Goal: Information Seeking & Learning: Learn about a topic

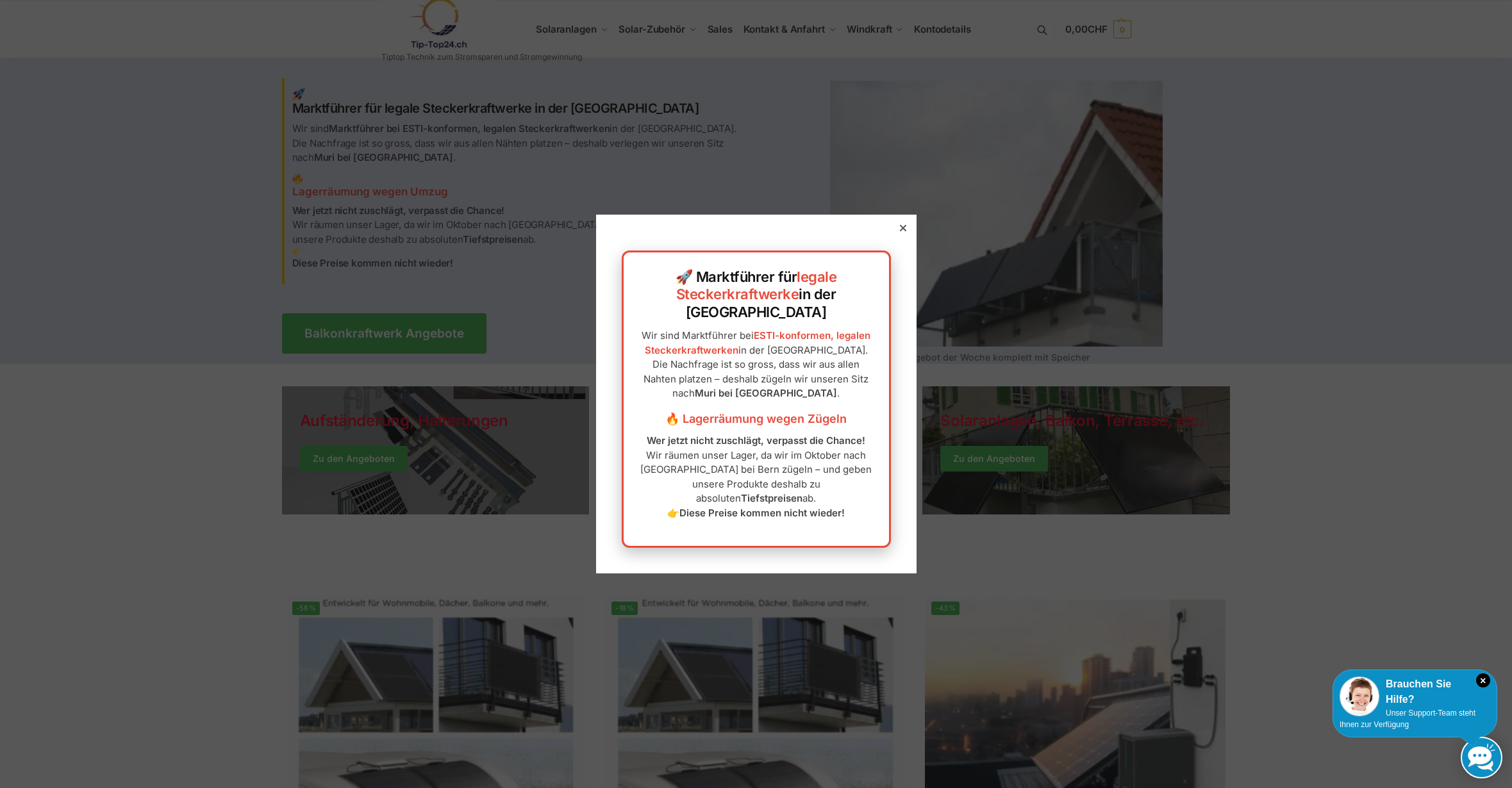
click at [900, 231] on icon at bounding box center [903, 228] width 7 height 7
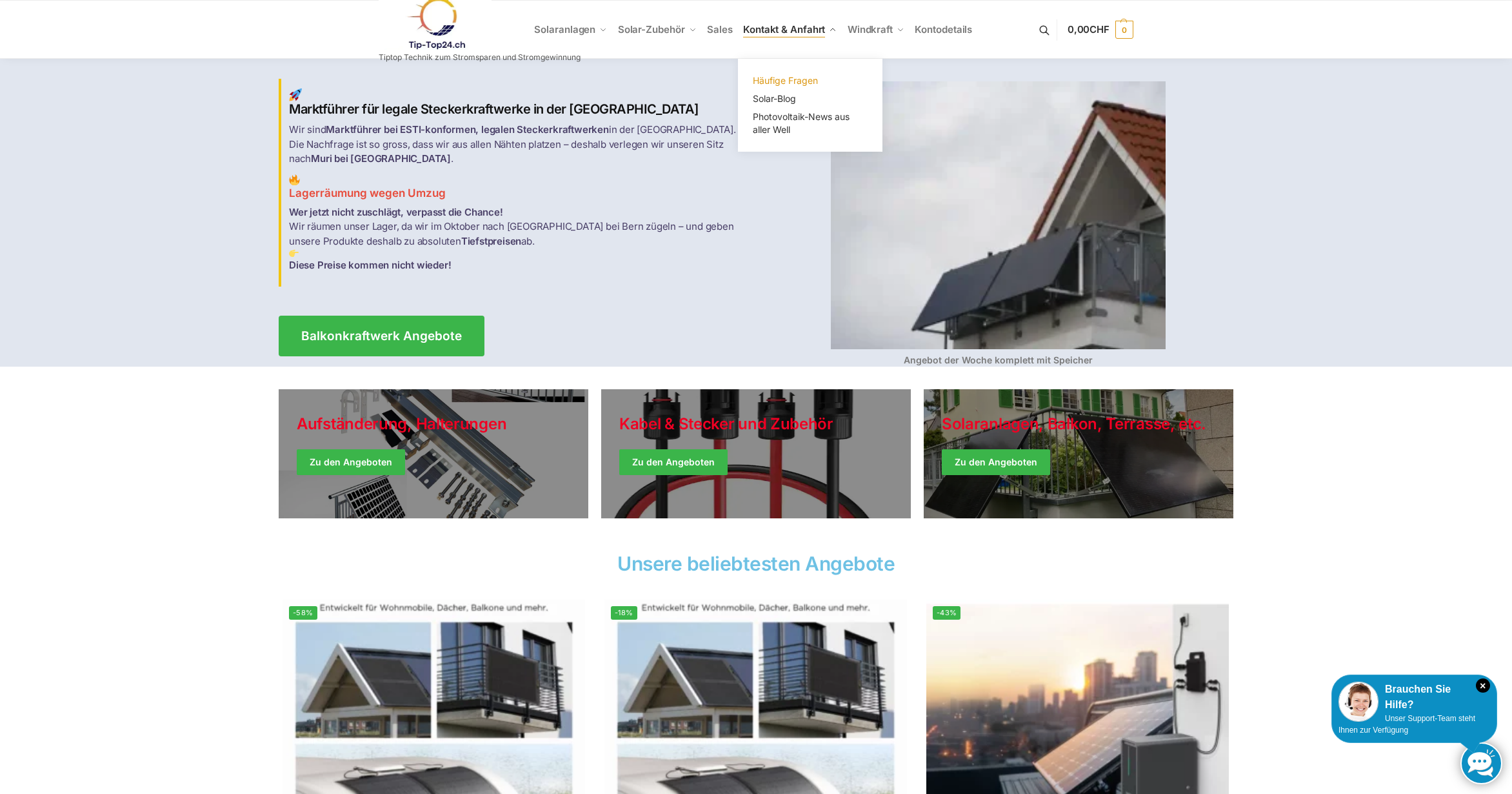
click at [773, 78] on span "Häufige Fragen" at bounding box center [785, 80] width 65 height 11
click at [555, 27] on link at bounding box center [480, 24] width 202 height 52
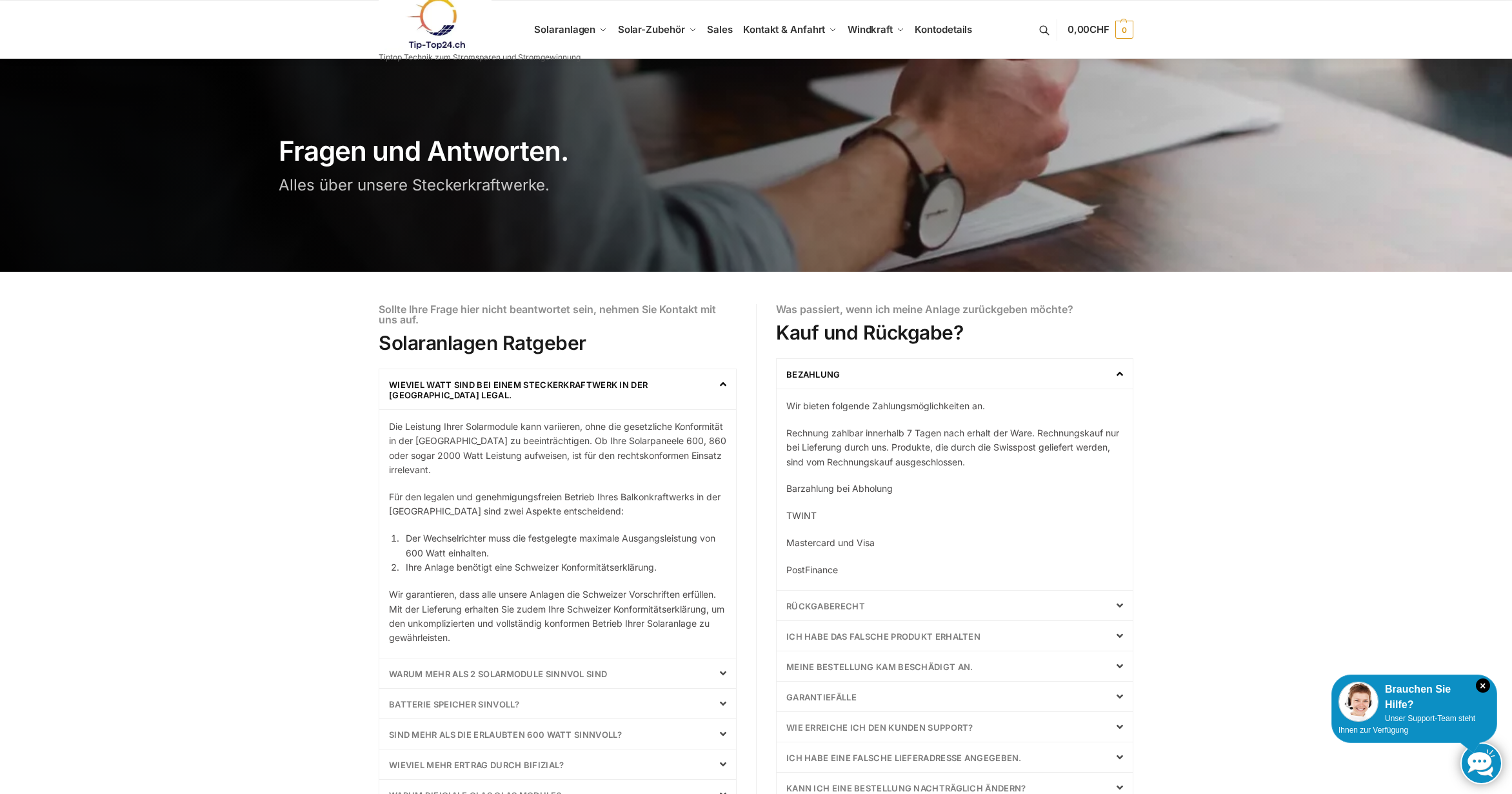
click at [837, 607] on link "Rückgaberecht" at bounding box center [825, 606] width 79 height 10
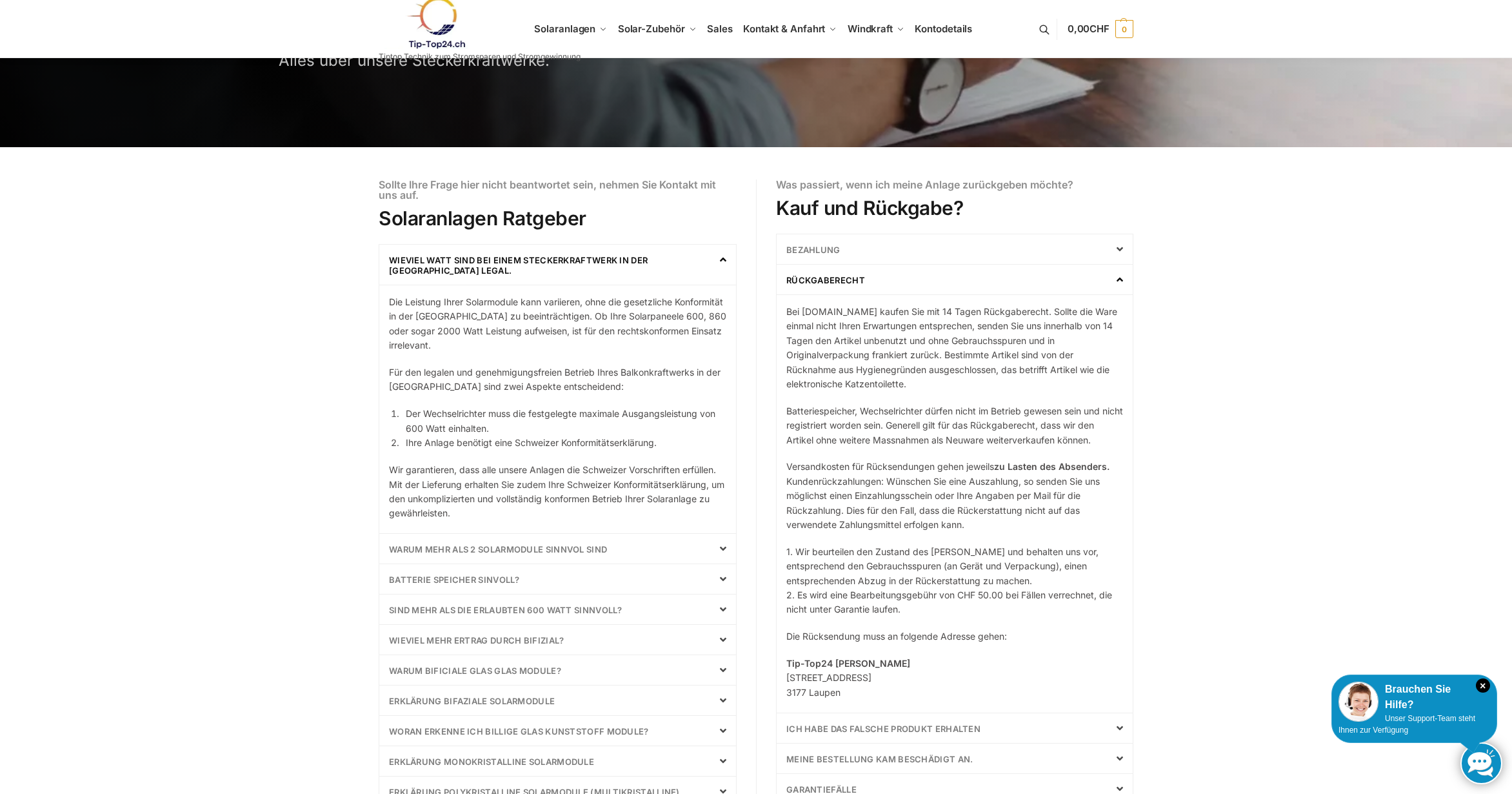
scroll to position [129, 0]
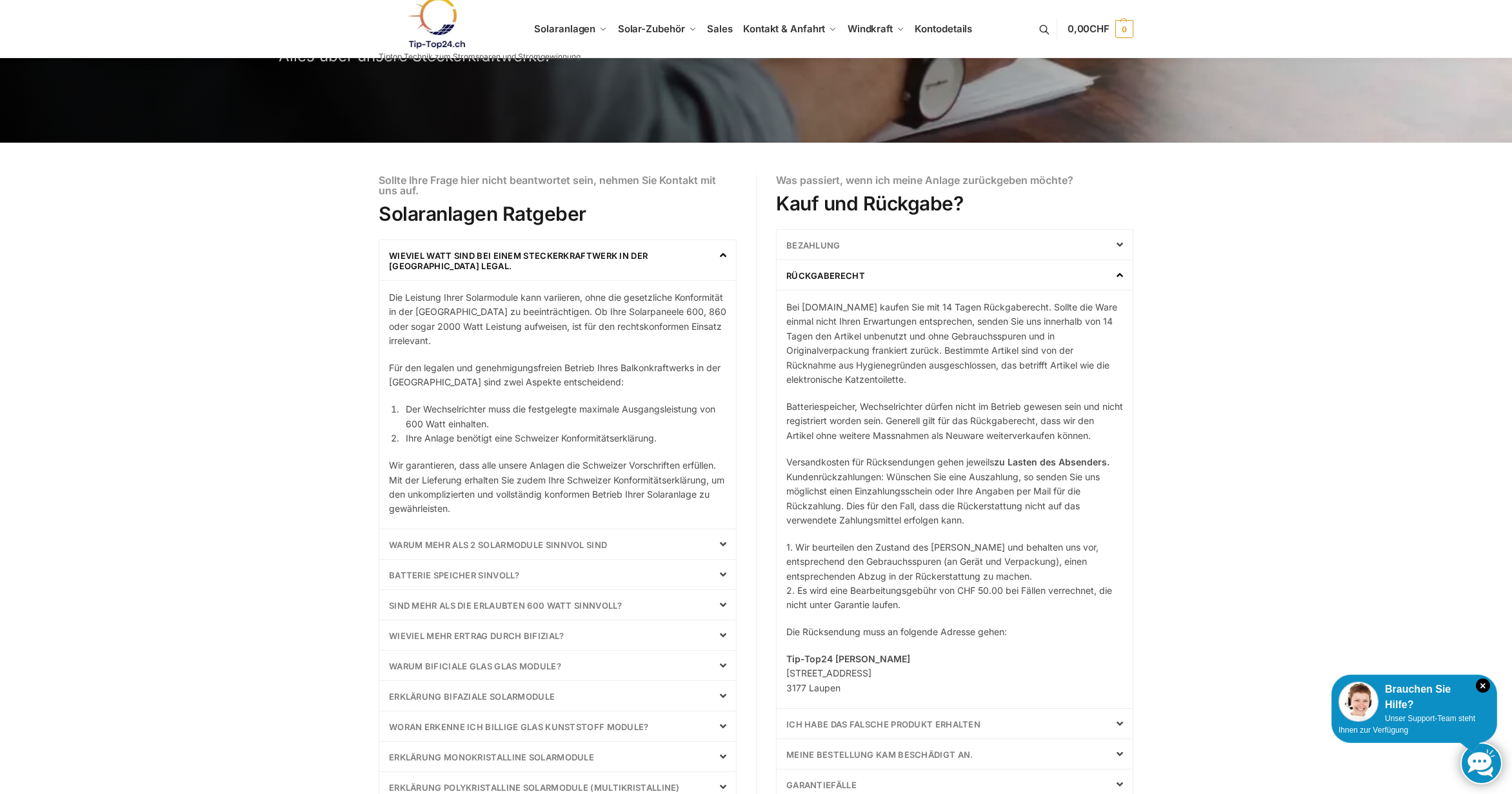
click at [525, 543] on link "Warum mehr als 2 Solarmodule Sinnvol sind" at bounding box center [497, 545] width 218 height 10
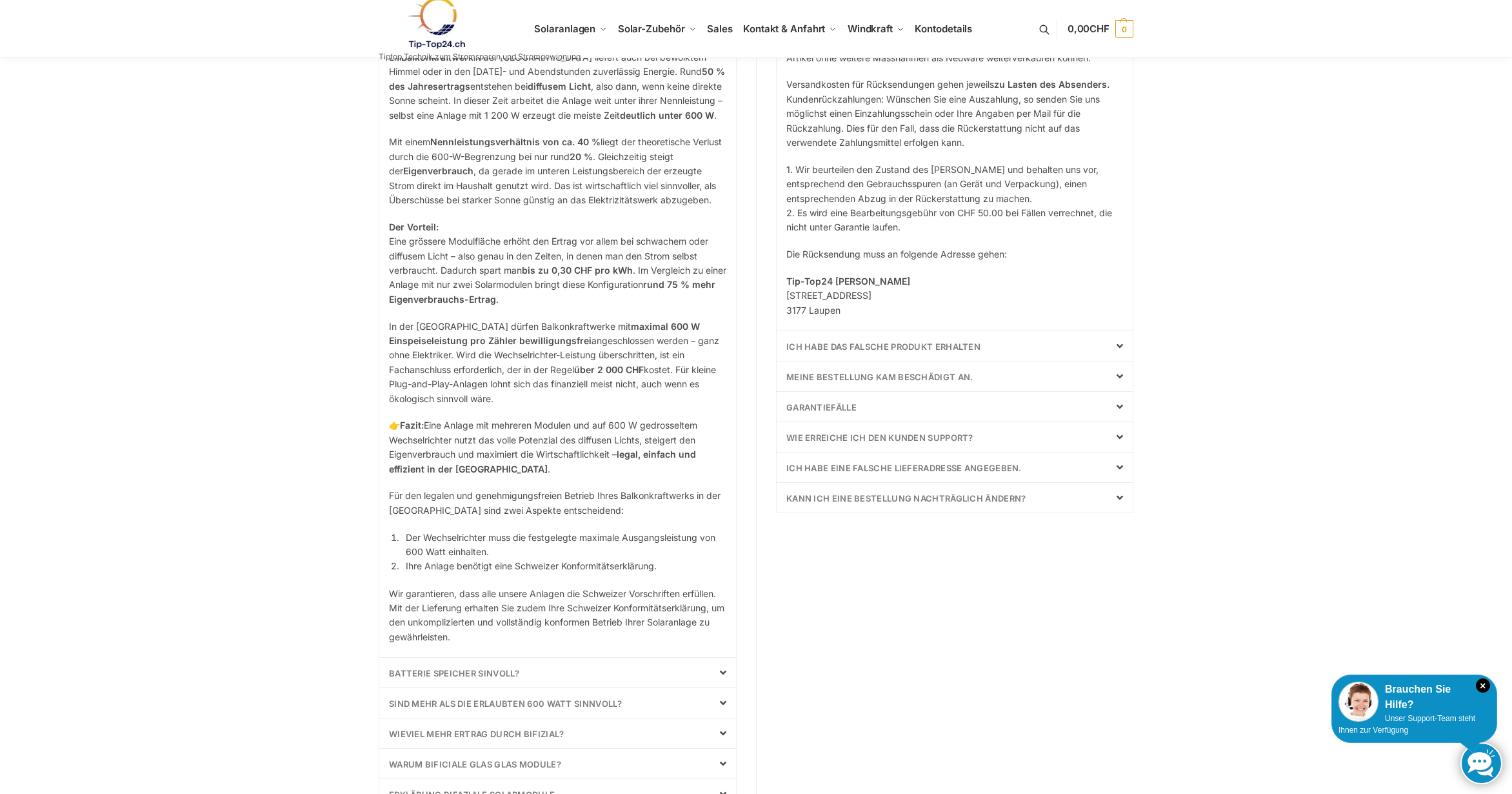
scroll to position [581, 0]
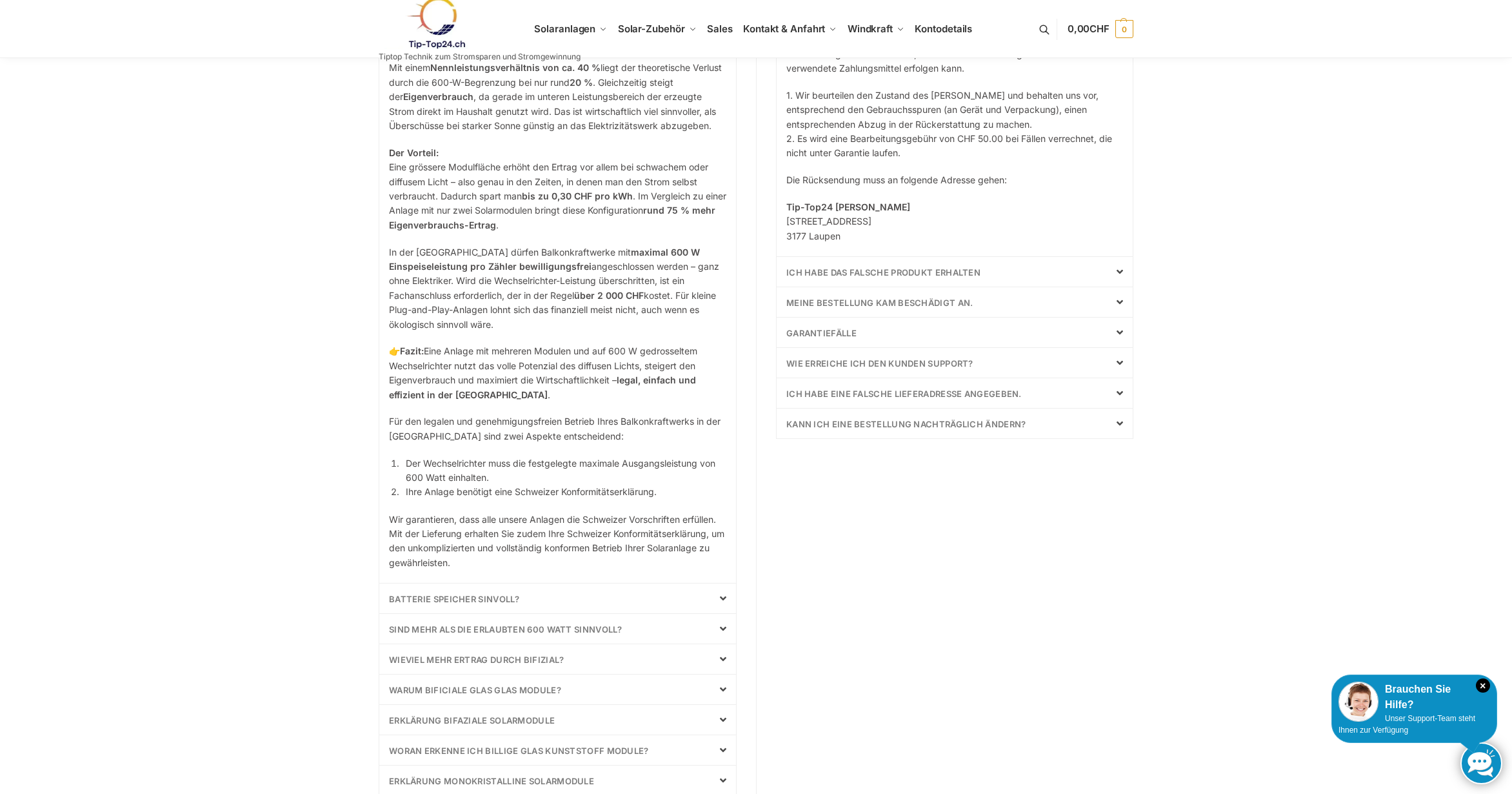
click at [461, 594] on link "Batterie Speicher Sinvoll?" at bounding box center [454, 599] width 131 height 10
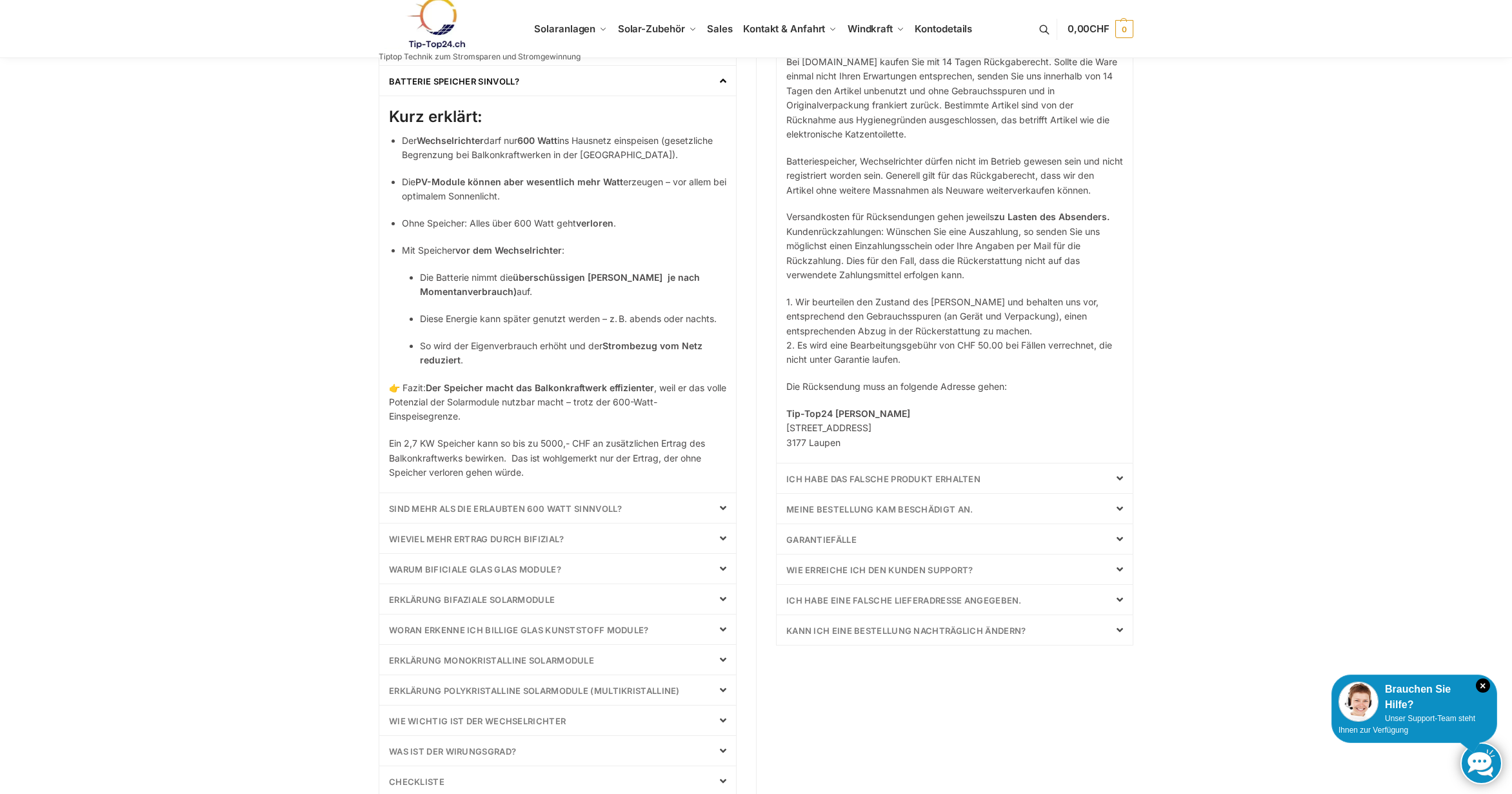
scroll to position [394, 0]
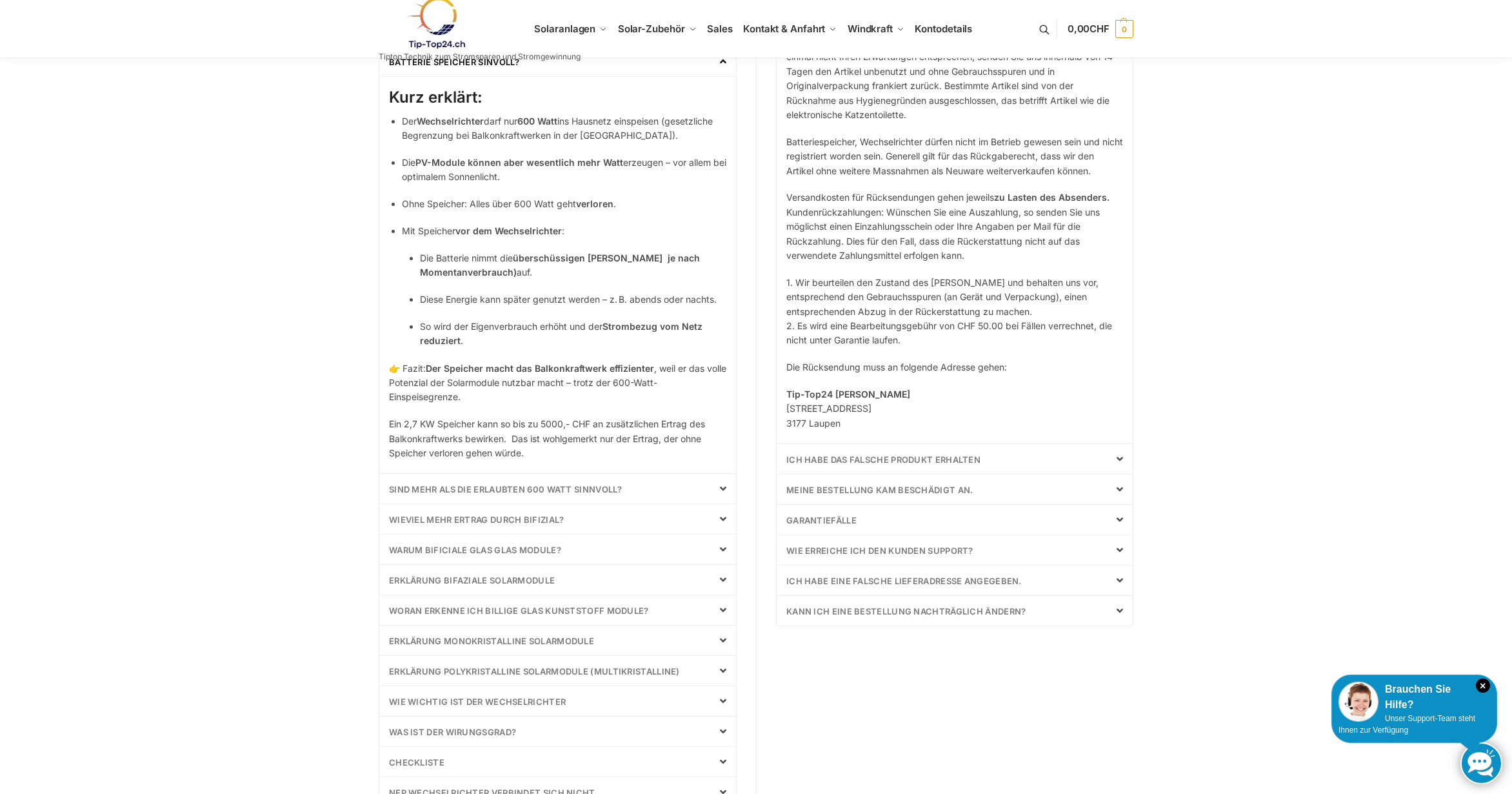
click at [586, 608] on link "Woran erkenne ich billige Glas Kunststoff Module?" at bounding box center [519, 610] width 260 height 10
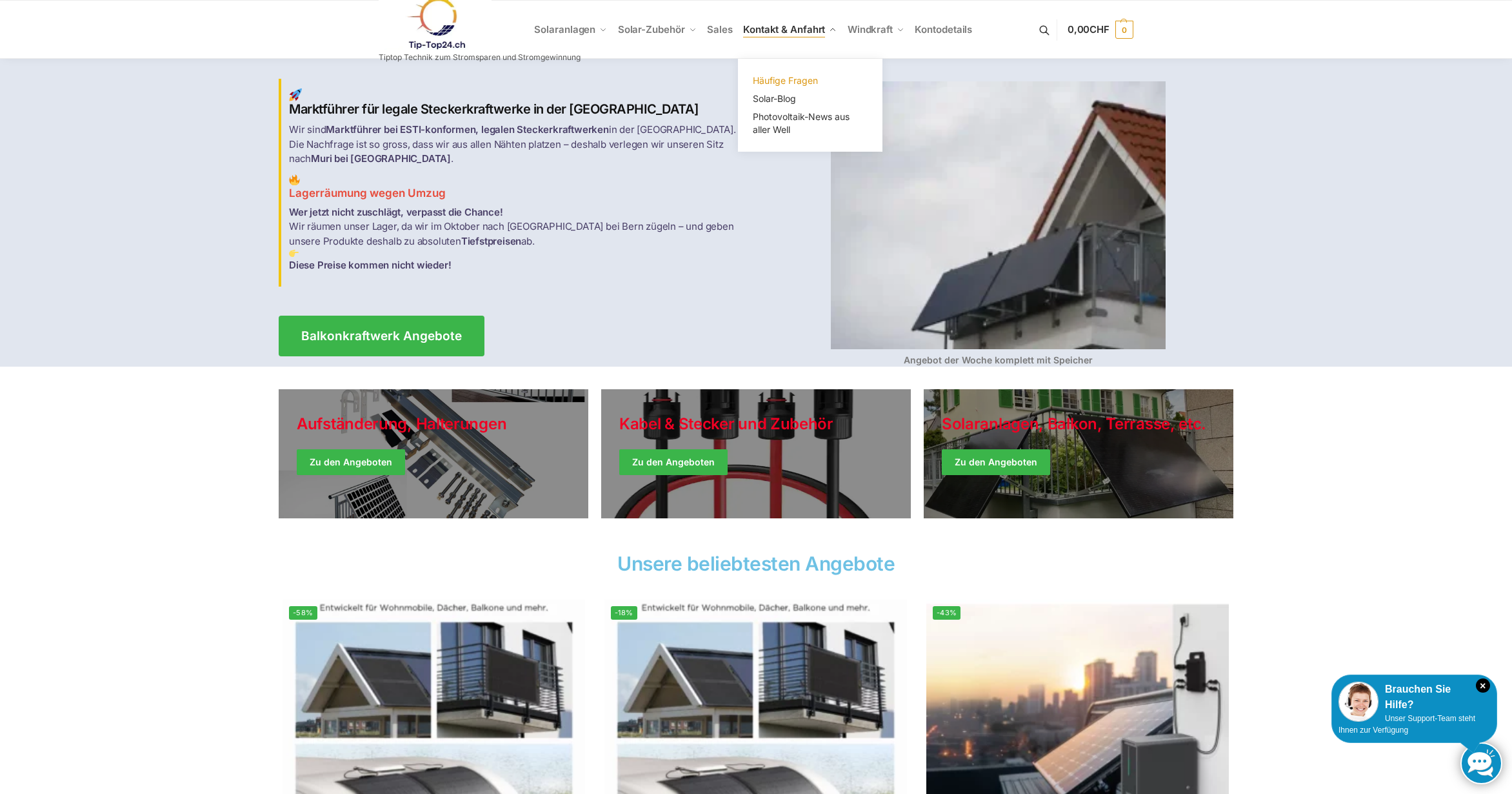
click at [790, 78] on span "Häufige Fragen" at bounding box center [785, 80] width 65 height 11
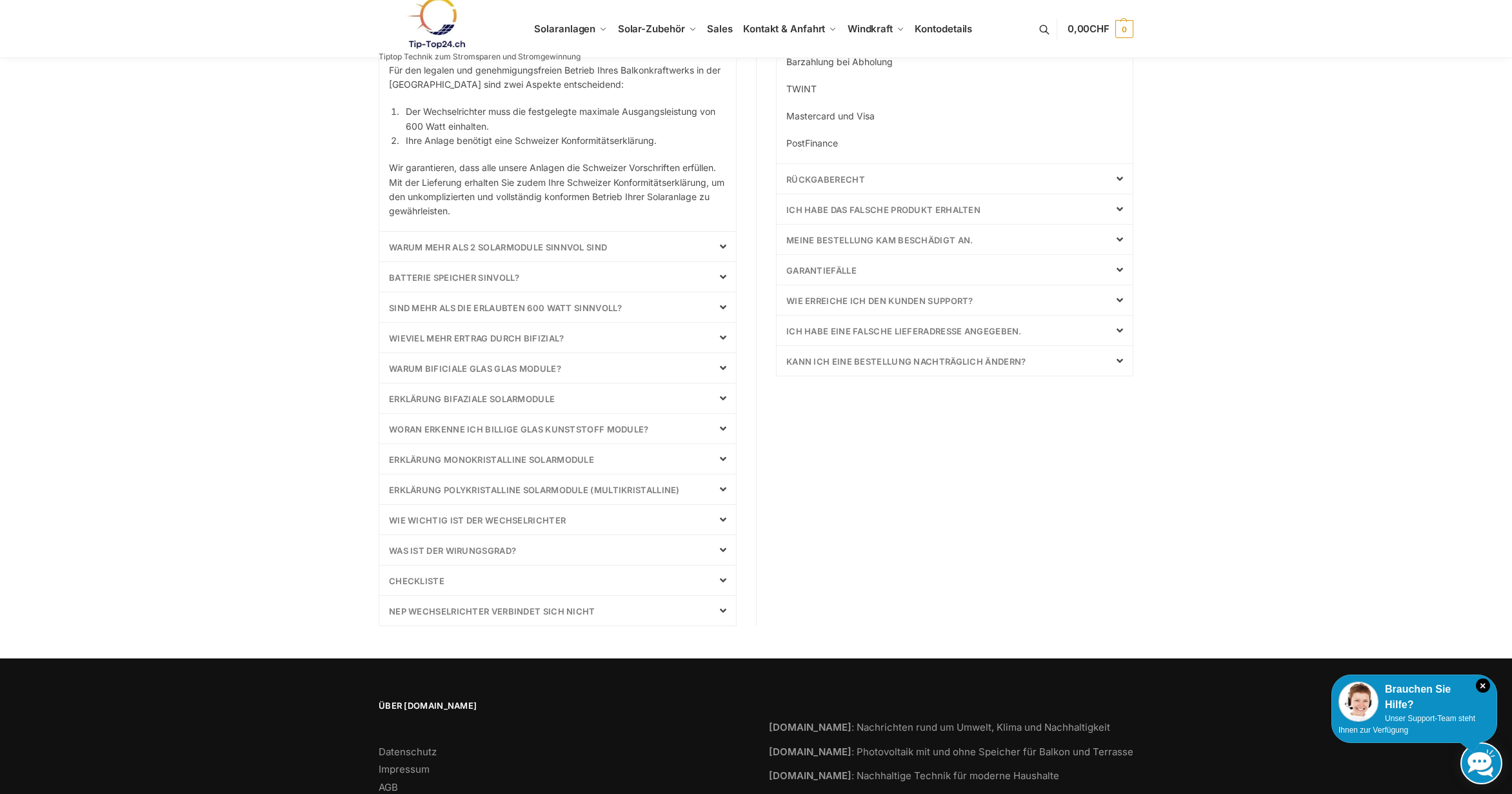
scroll to position [490, 0]
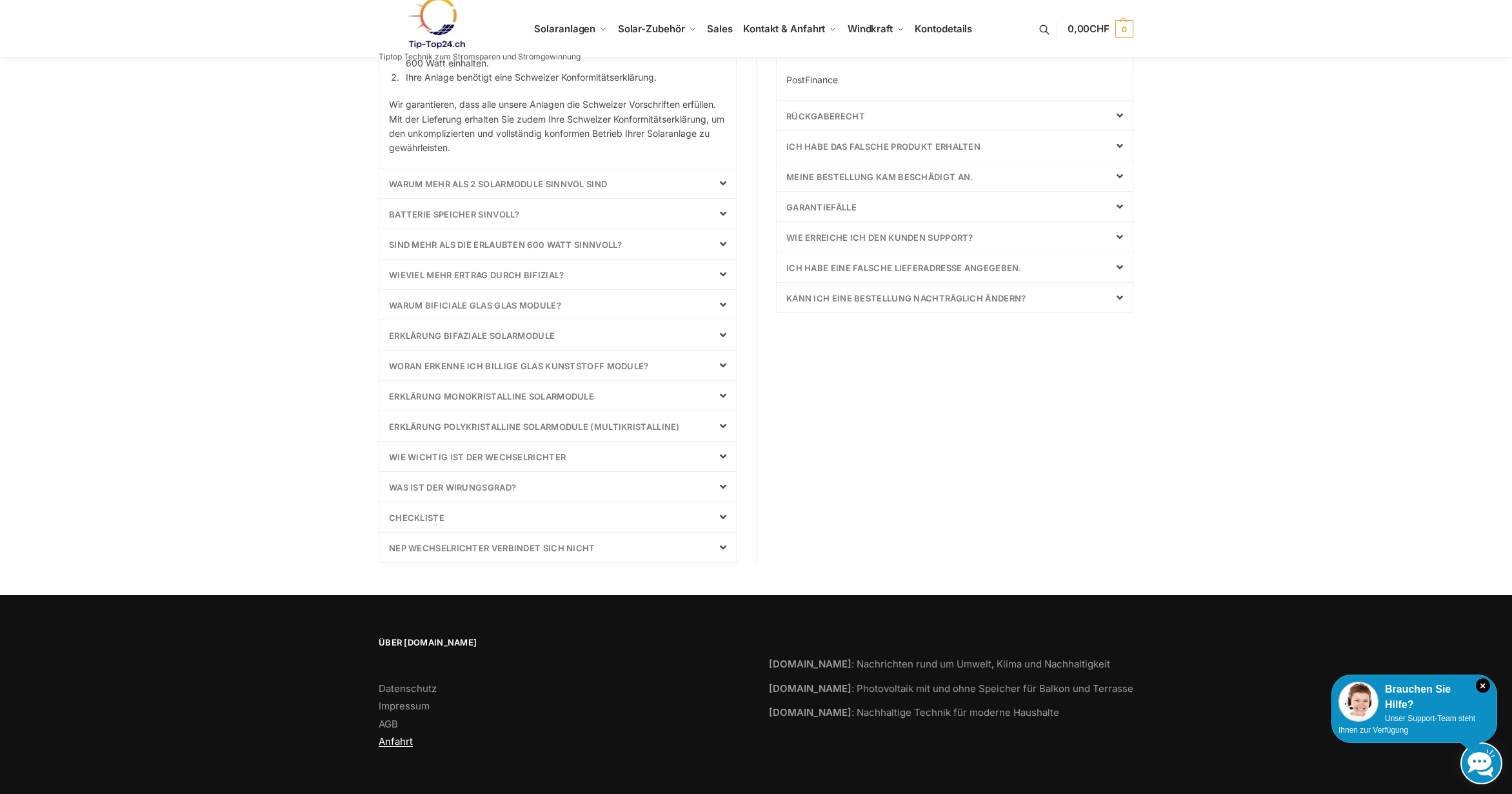
click at [400, 738] on link "Anfahrt" at bounding box center [396, 741] width 34 height 12
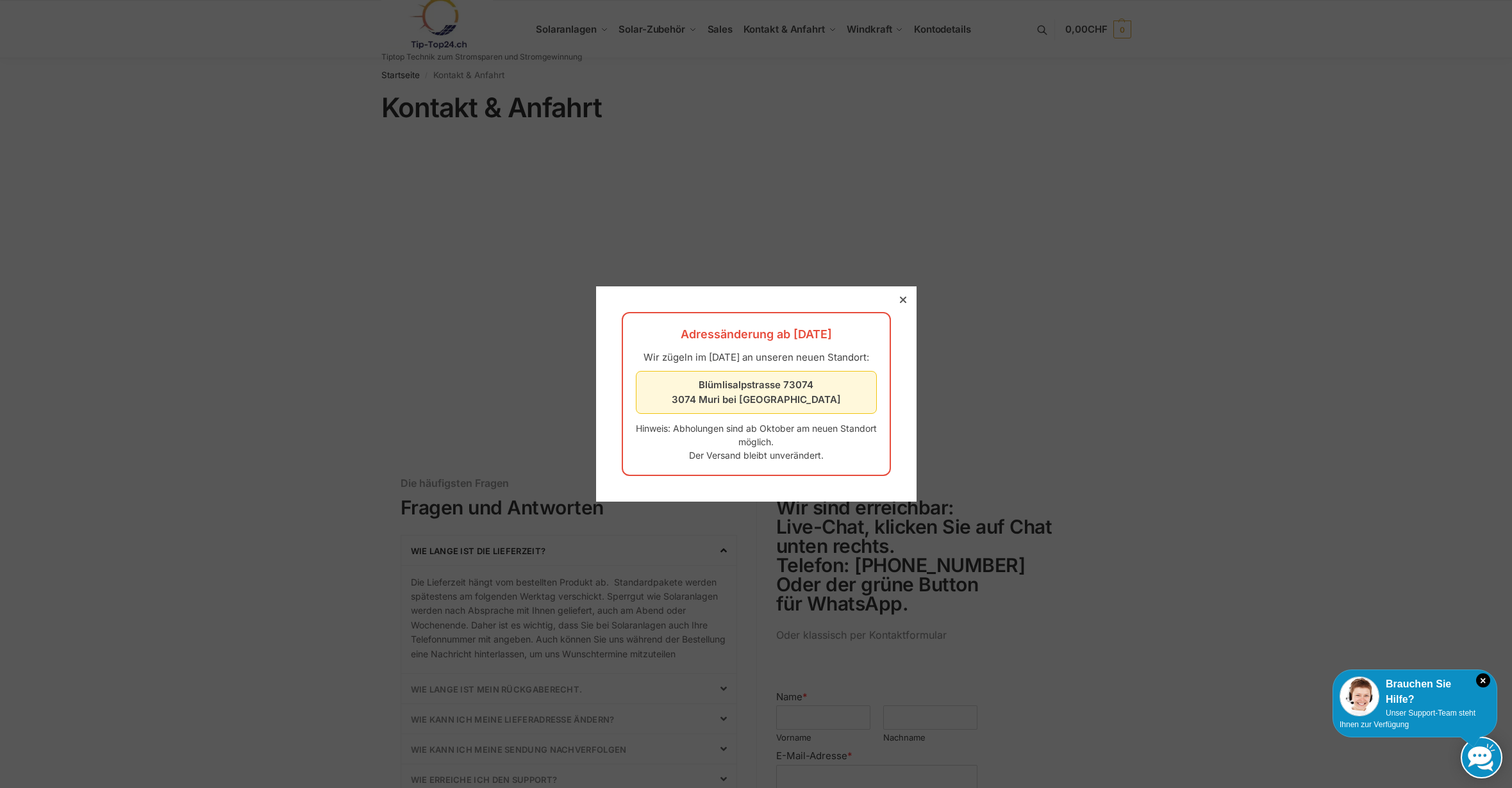
click at [897, 294] on div at bounding box center [903, 300] width 12 height 12
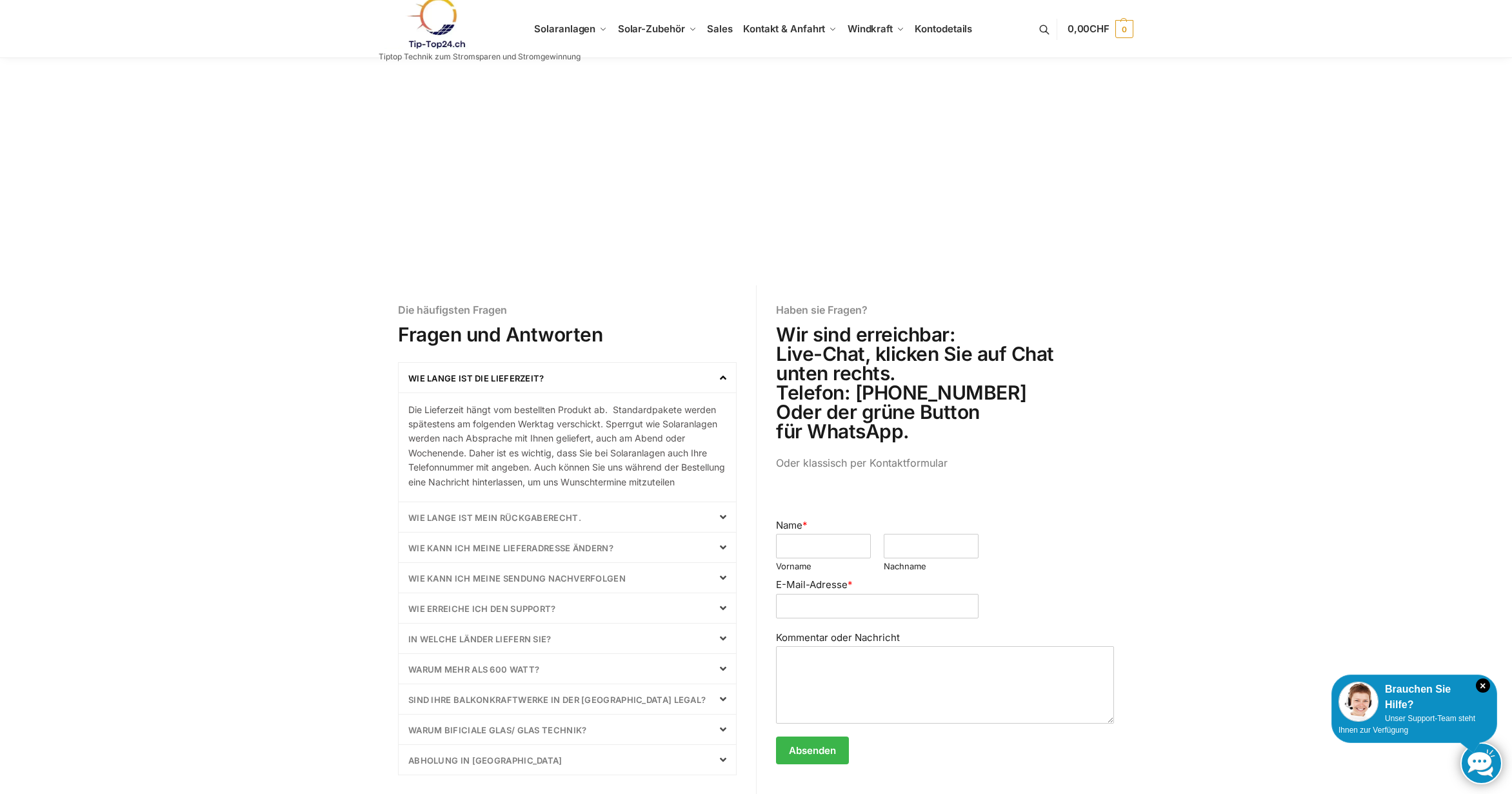
scroll to position [258, 0]
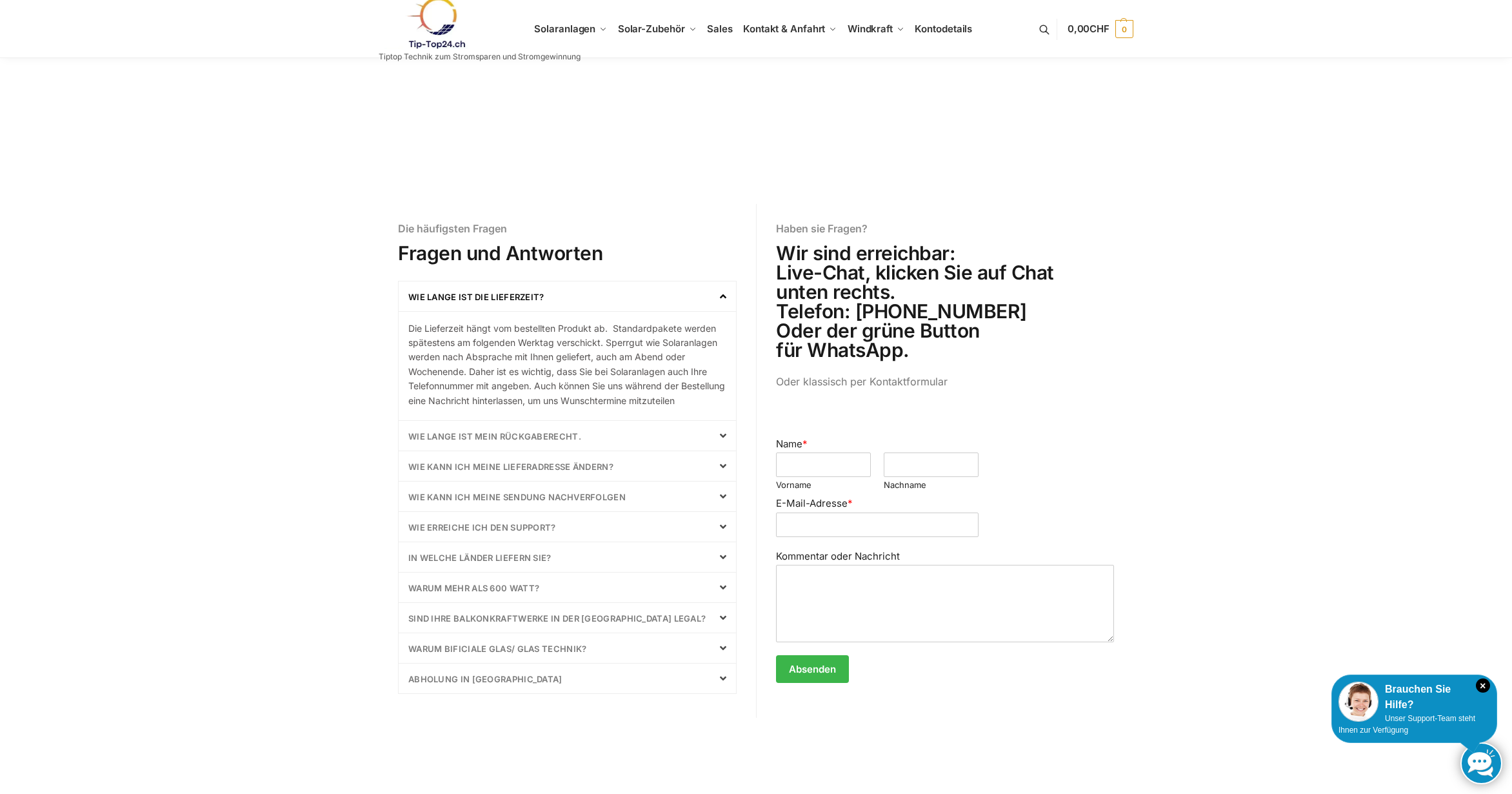
click at [563, 28] on link at bounding box center [480, 23] width 202 height 52
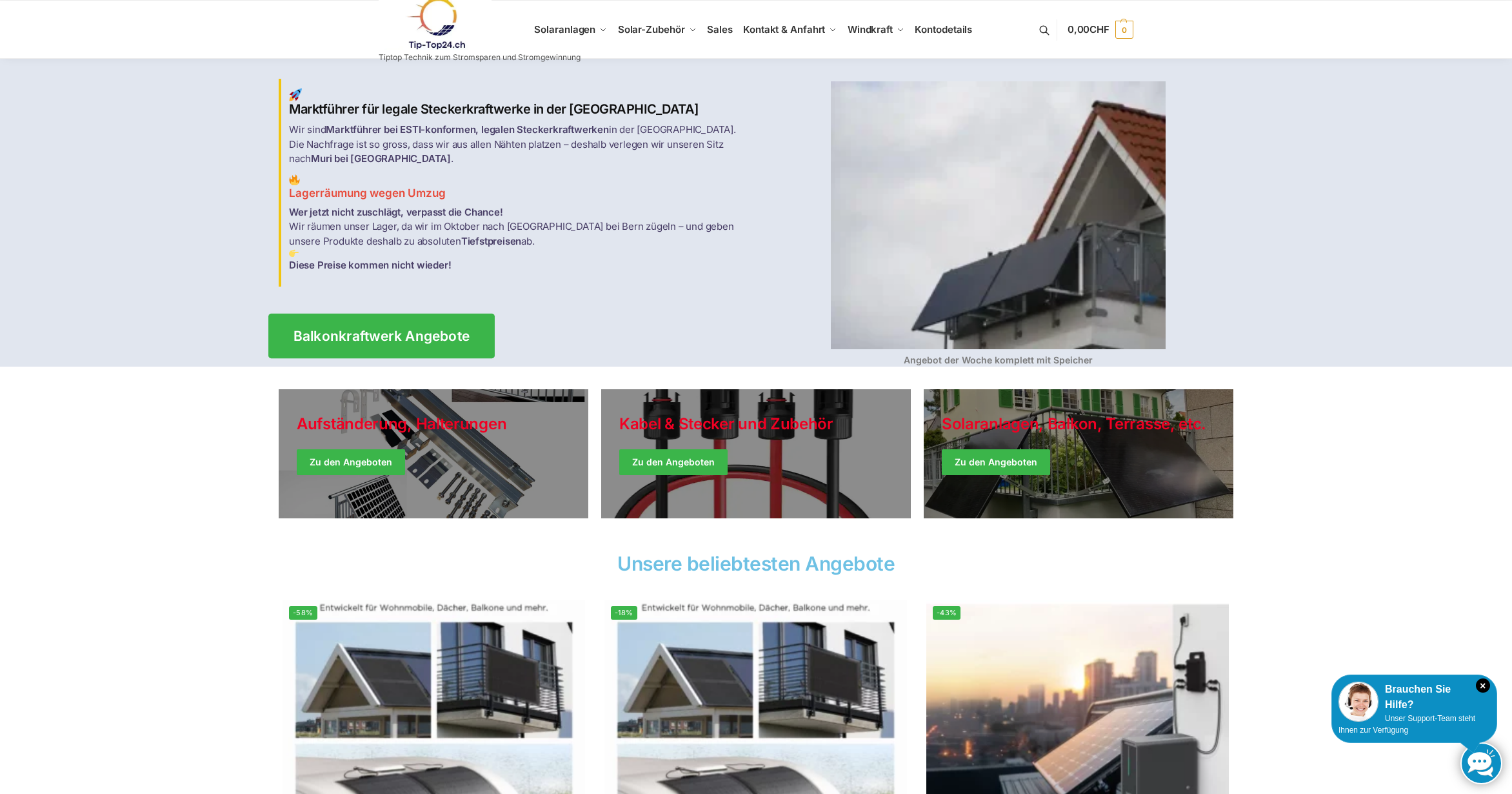
click at [386, 329] on span "Balkonkraftwerk Angebote" at bounding box center [382, 336] width 177 height 13
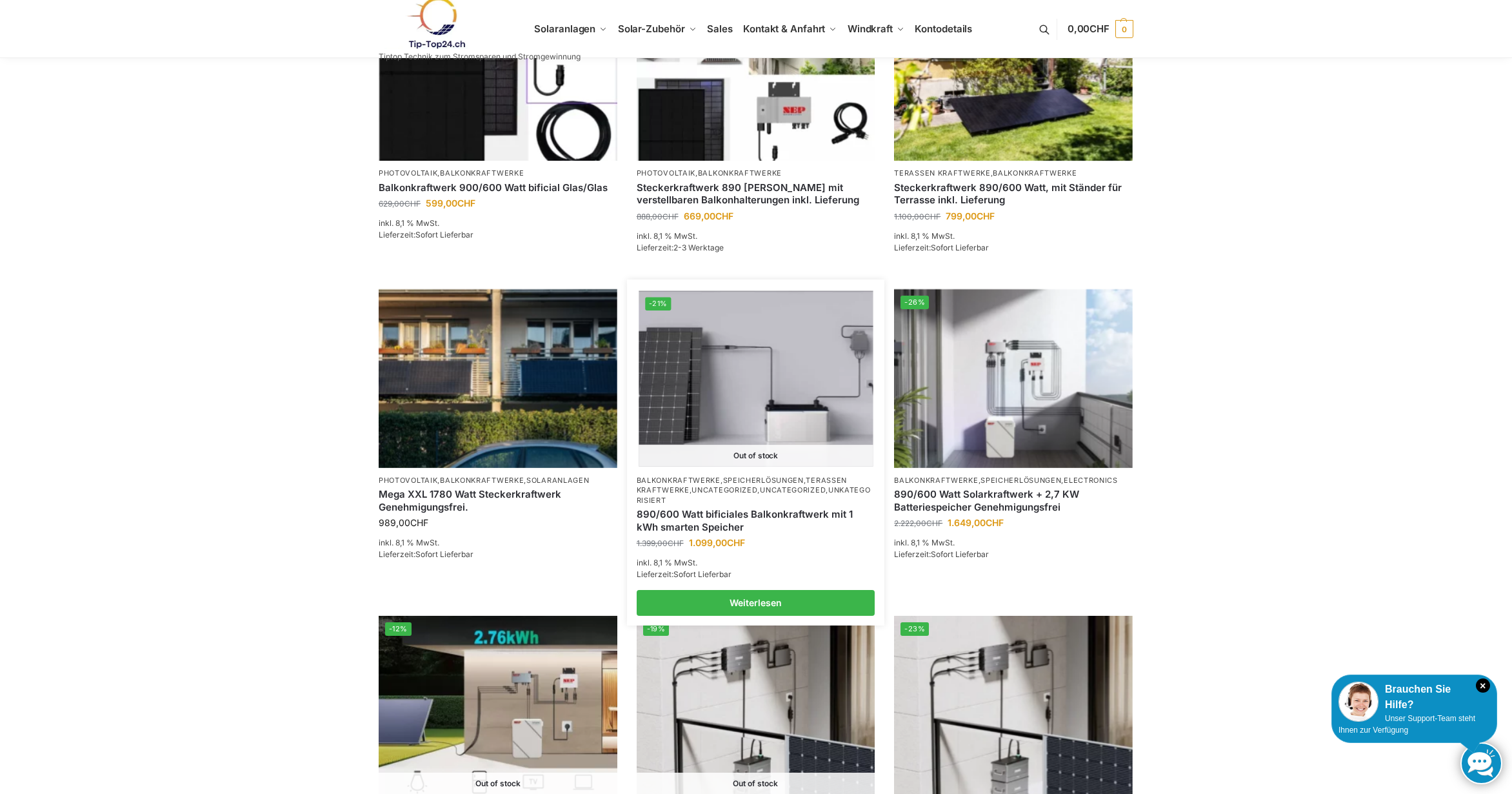
scroll to position [323, 0]
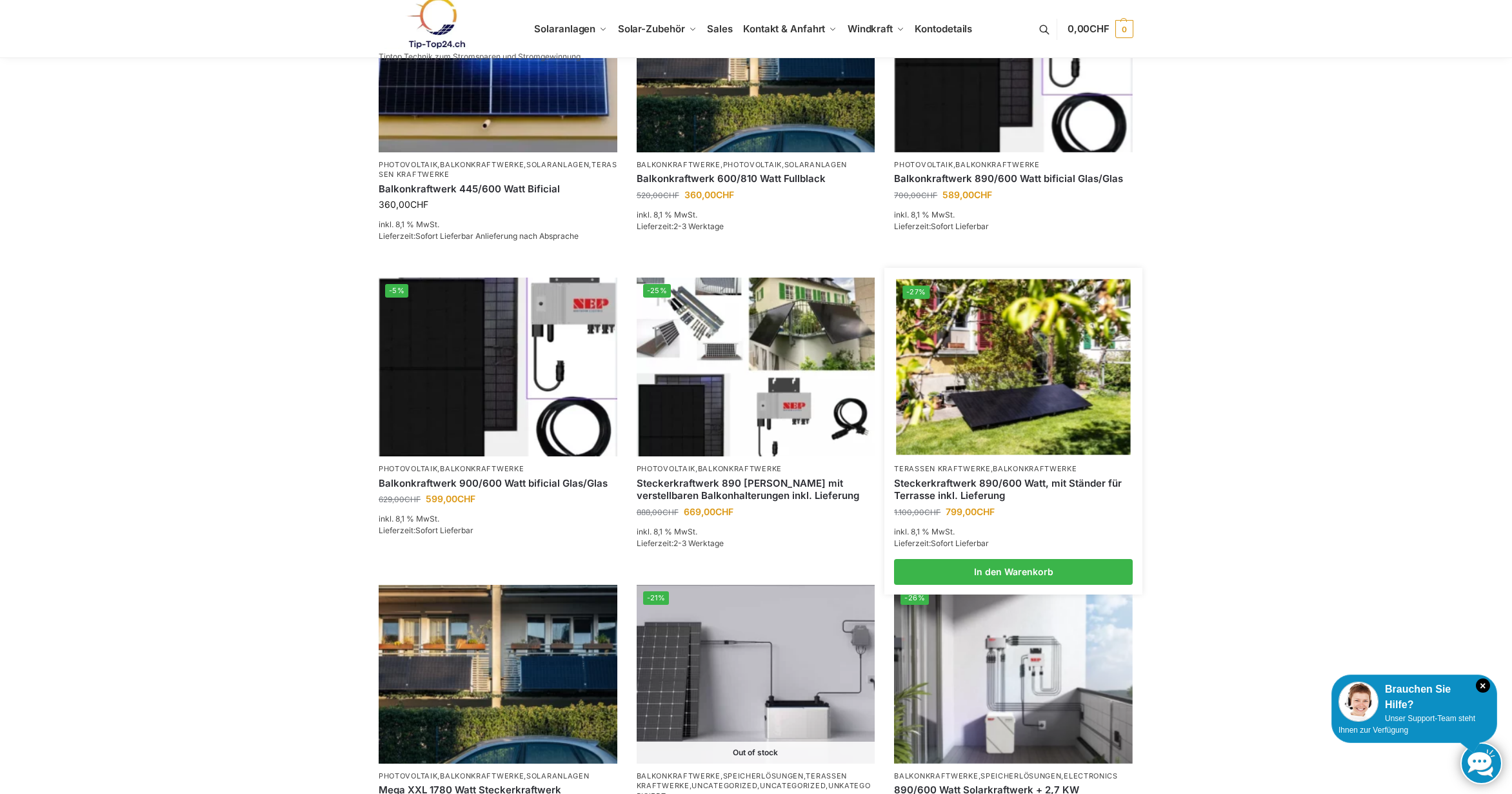
click at [996, 414] on img at bounding box center [1013, 367] width 234 height 175
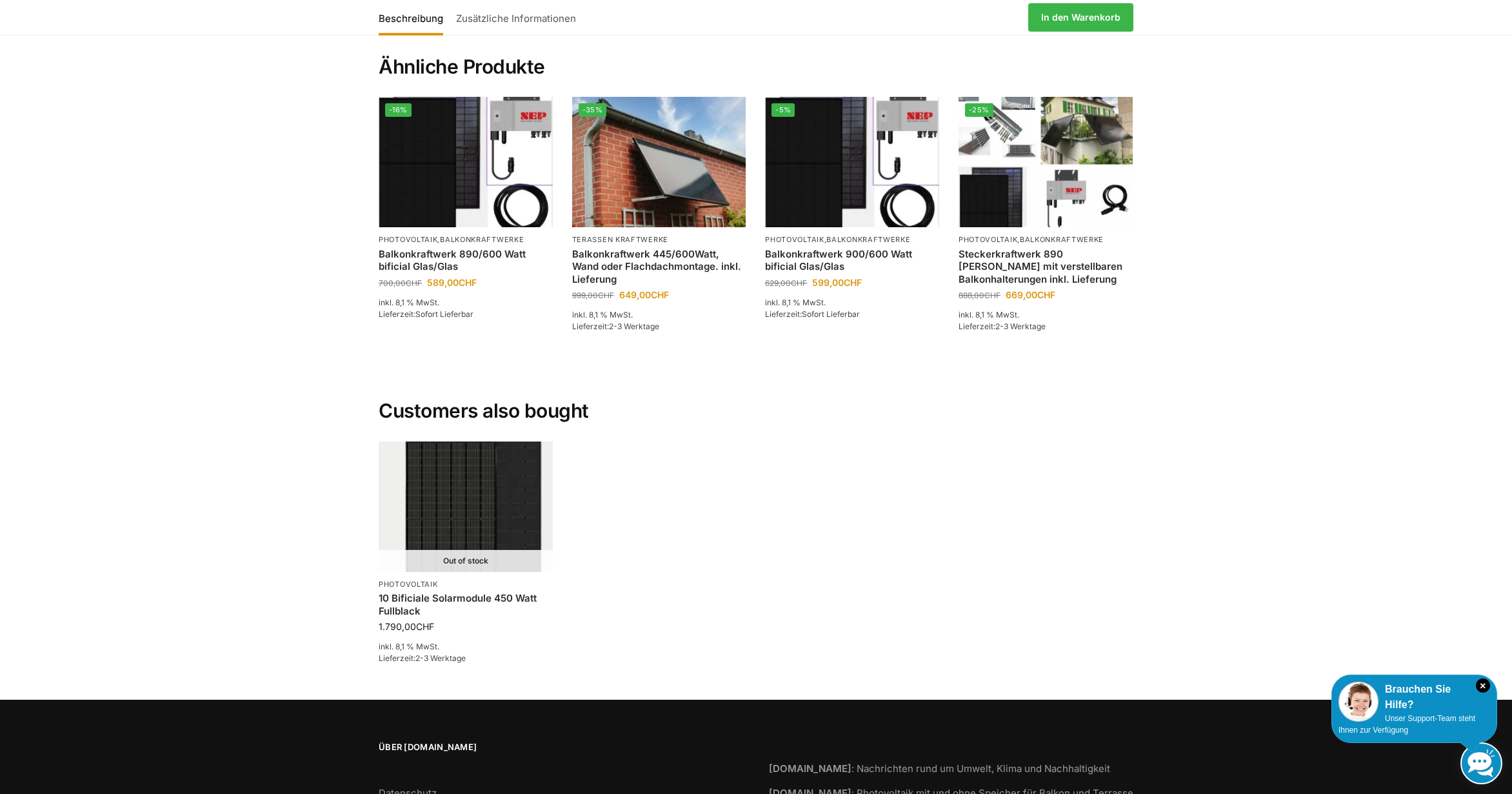
scroll to position [1665, 0]
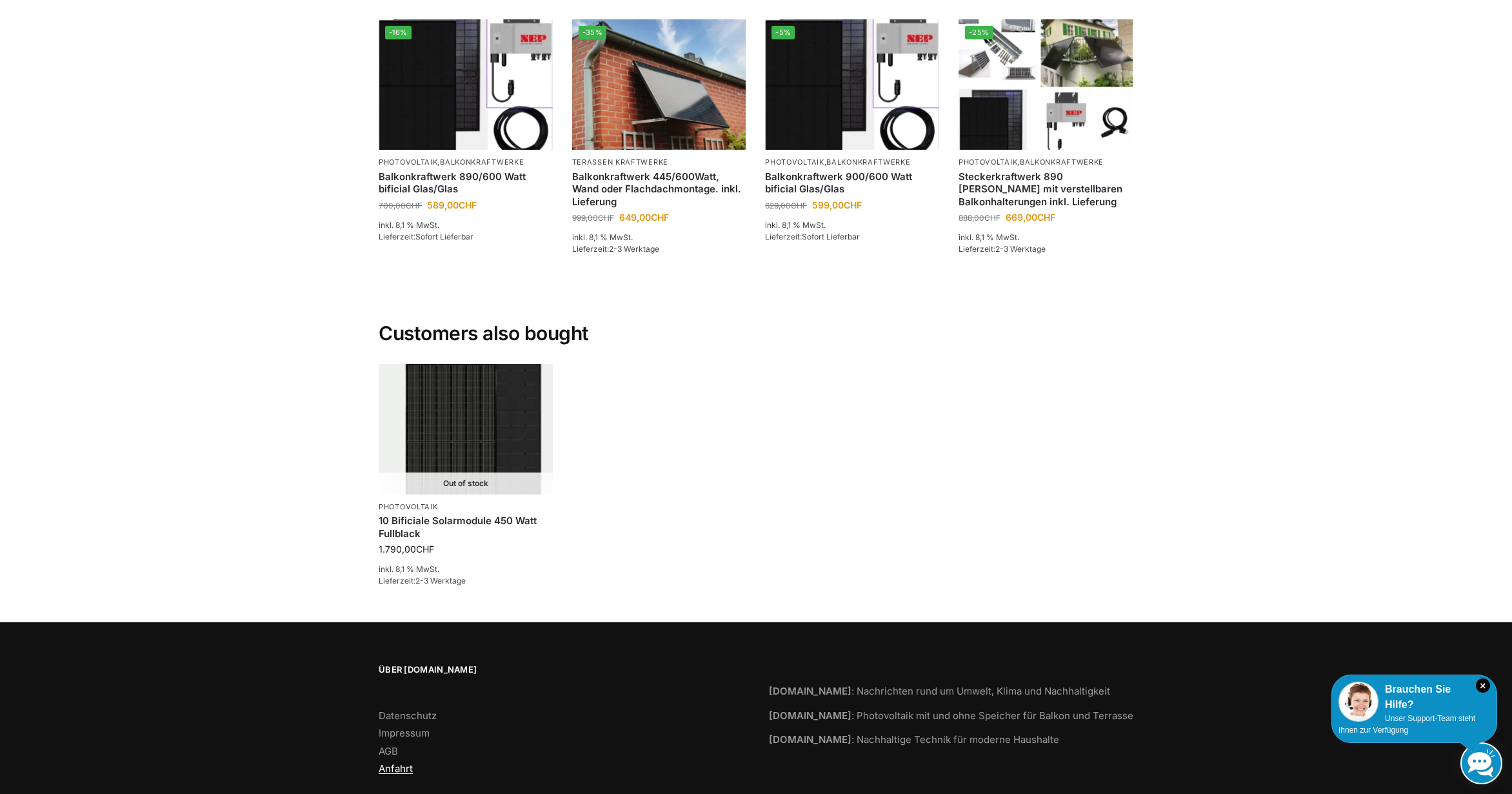
click at [402, 762] on link "Anfahrt" at bounding box center [396, 768] width 34 height 12
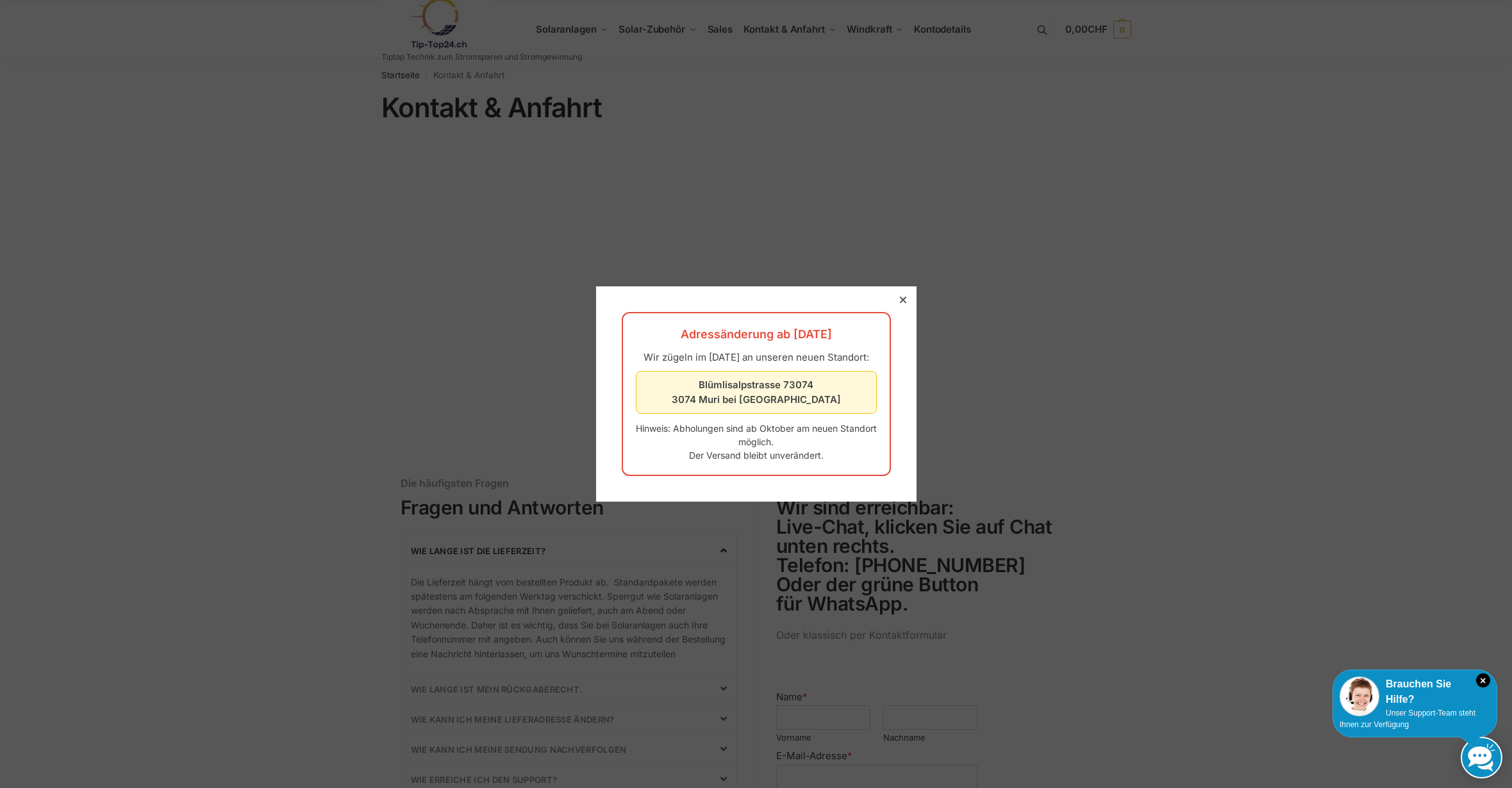
drag, startPoint x: 893, startPoint y: 290, endPoint x: 884, endPoint y: 292, distance: 9.2
click at [897, 294] on div at bounding box center [903, 300] width 12 height 12
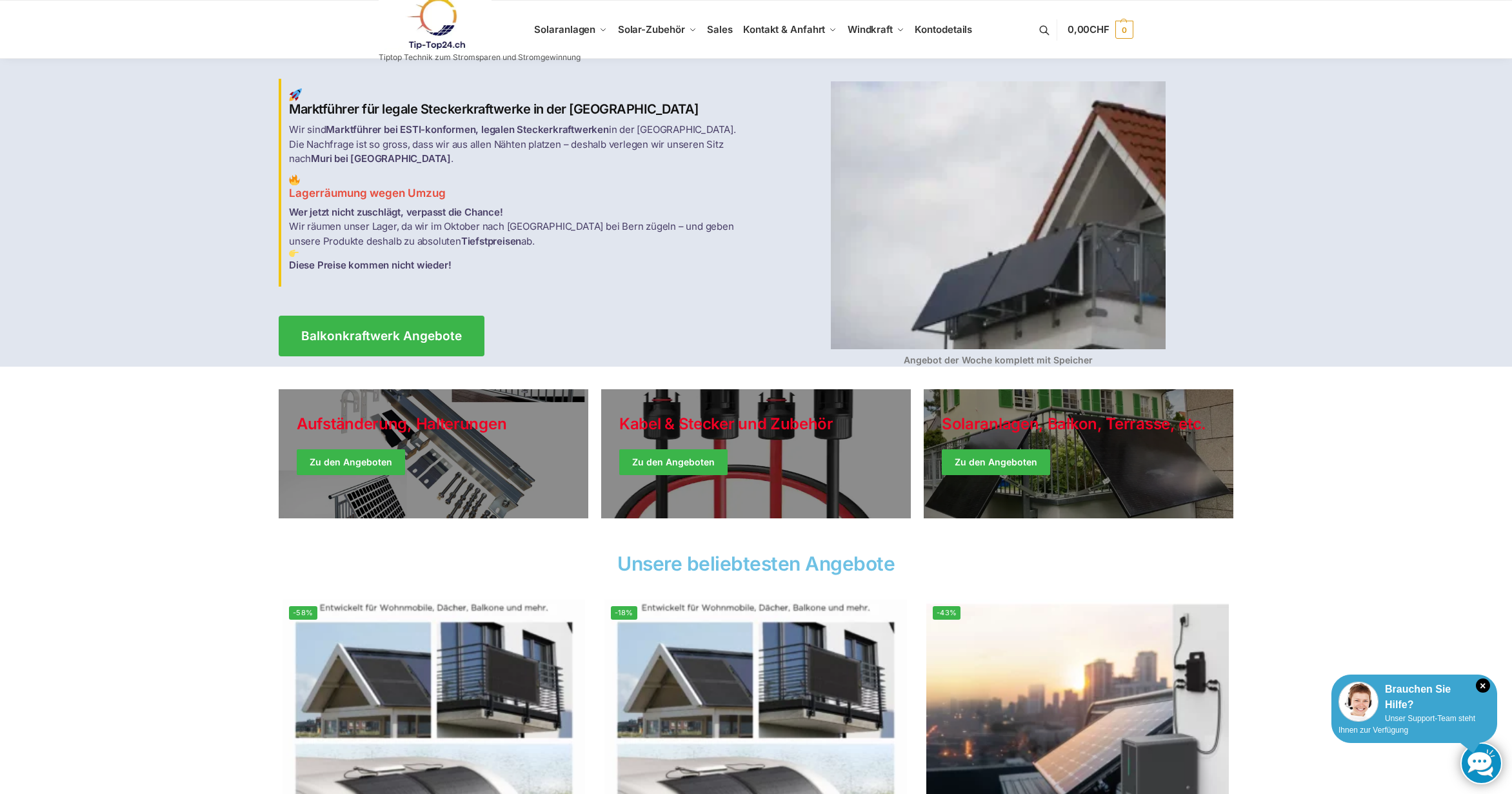
click at [1398, 710] on div "Brauchen Sie Hilfe?" at bounding box center [1414, 697] width 152 height 31
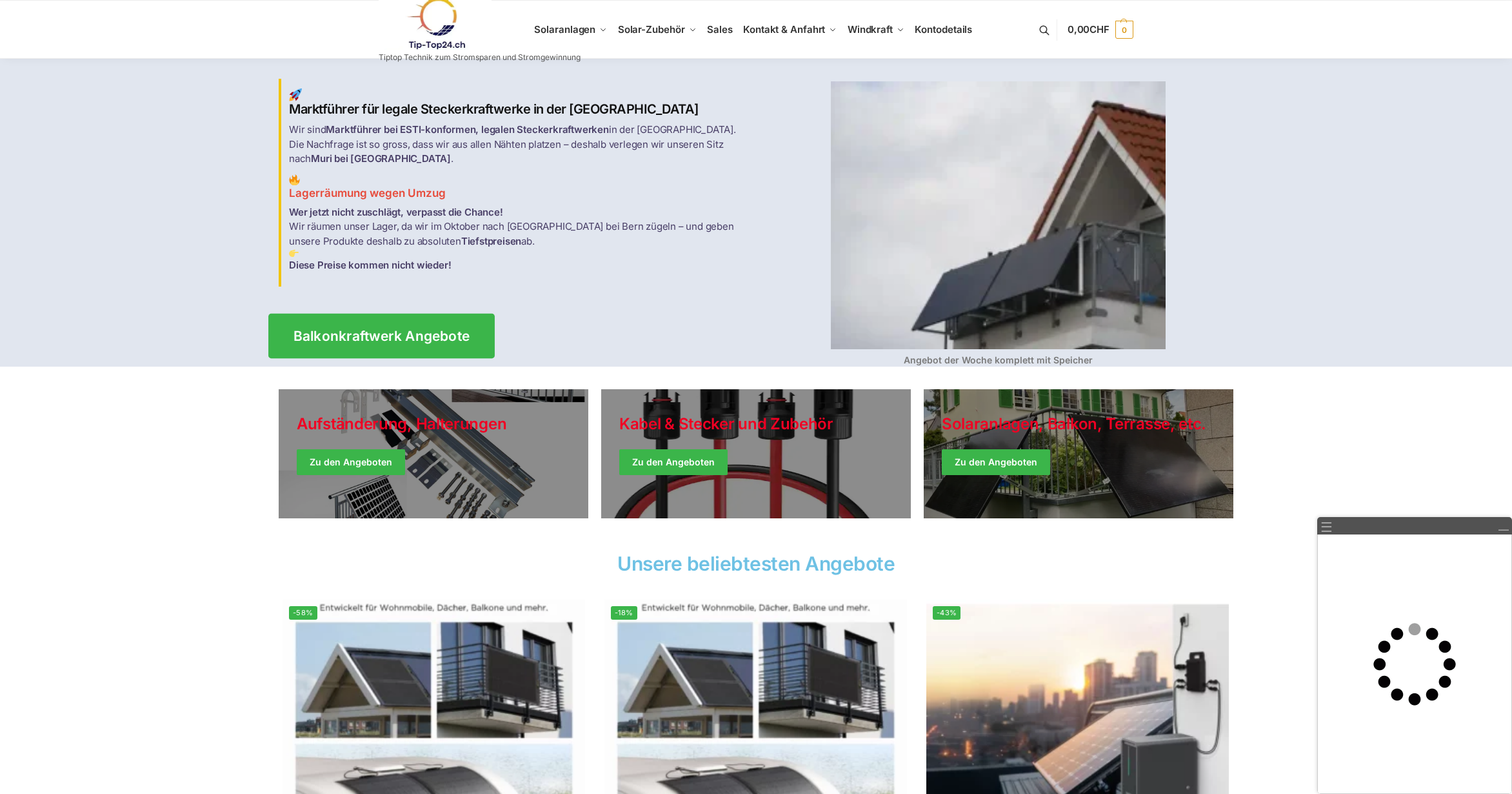
click at [354, 330] on span "Balkonkraftwerk Angebote" at bounding box center [382, 336] width 177 height 13
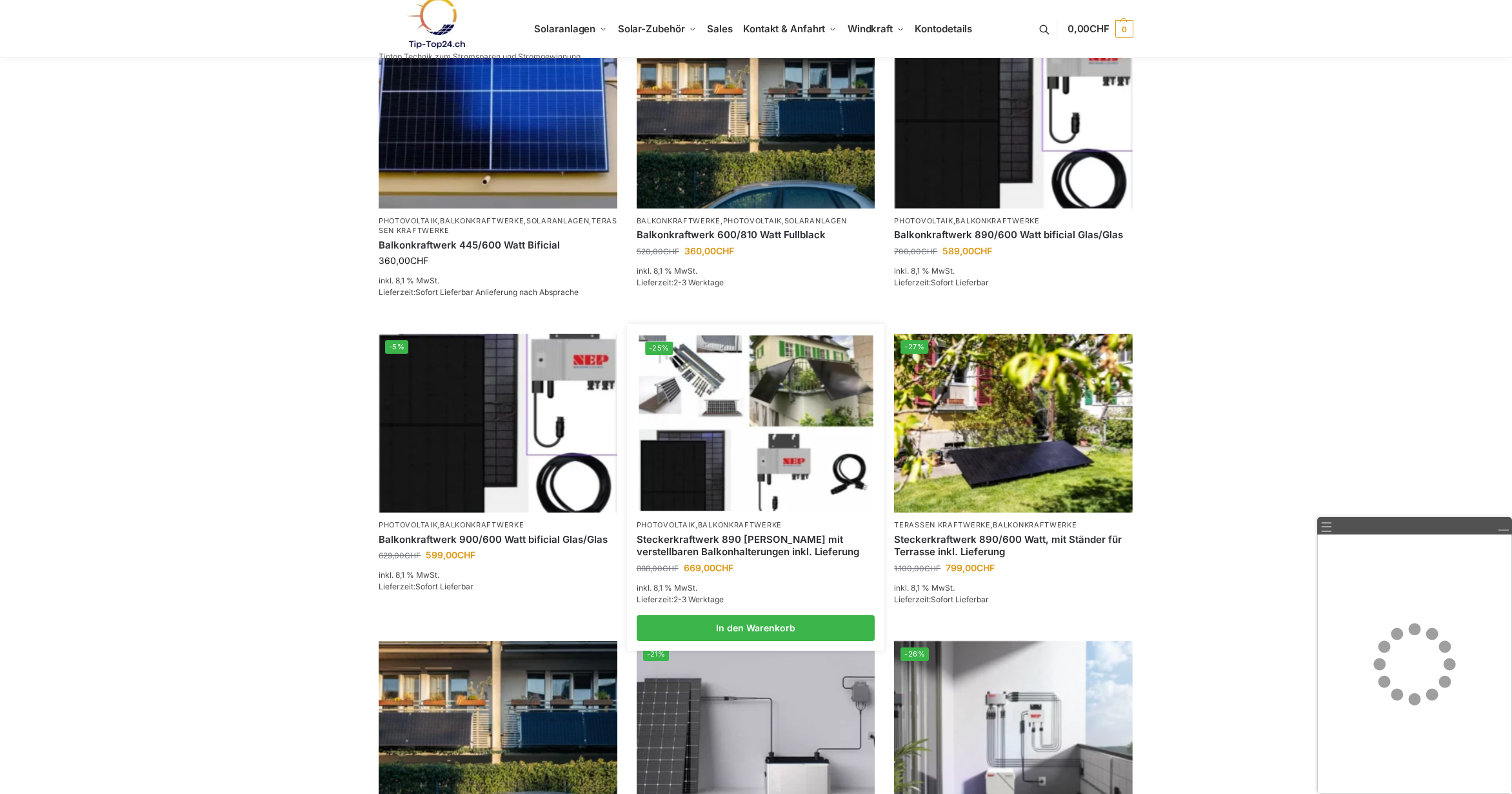
scroll to position [323, 0]
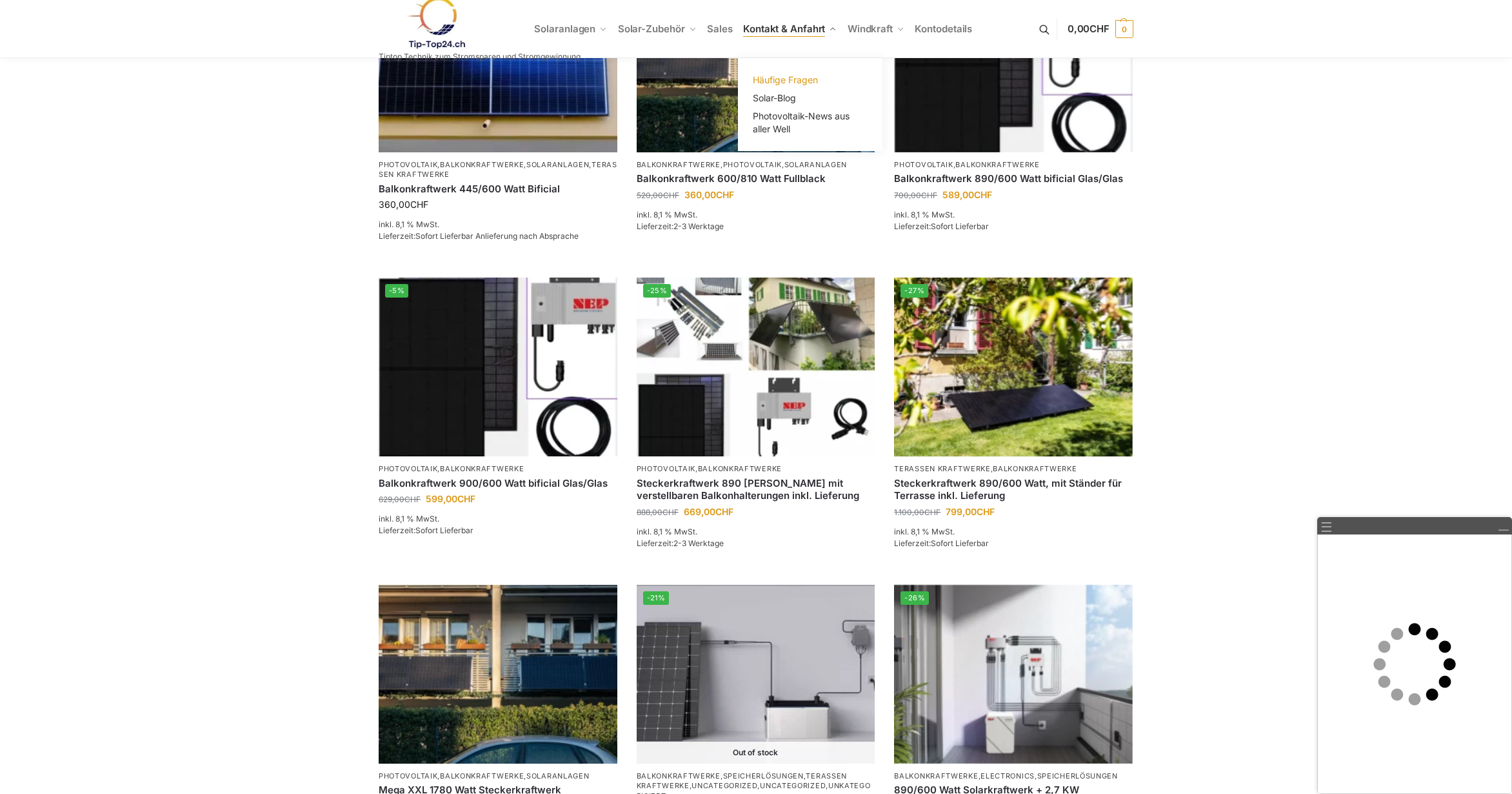
click at [771, 77] on span "Häufige Fragen" at bounding box center [785, 80] width 65 height 11
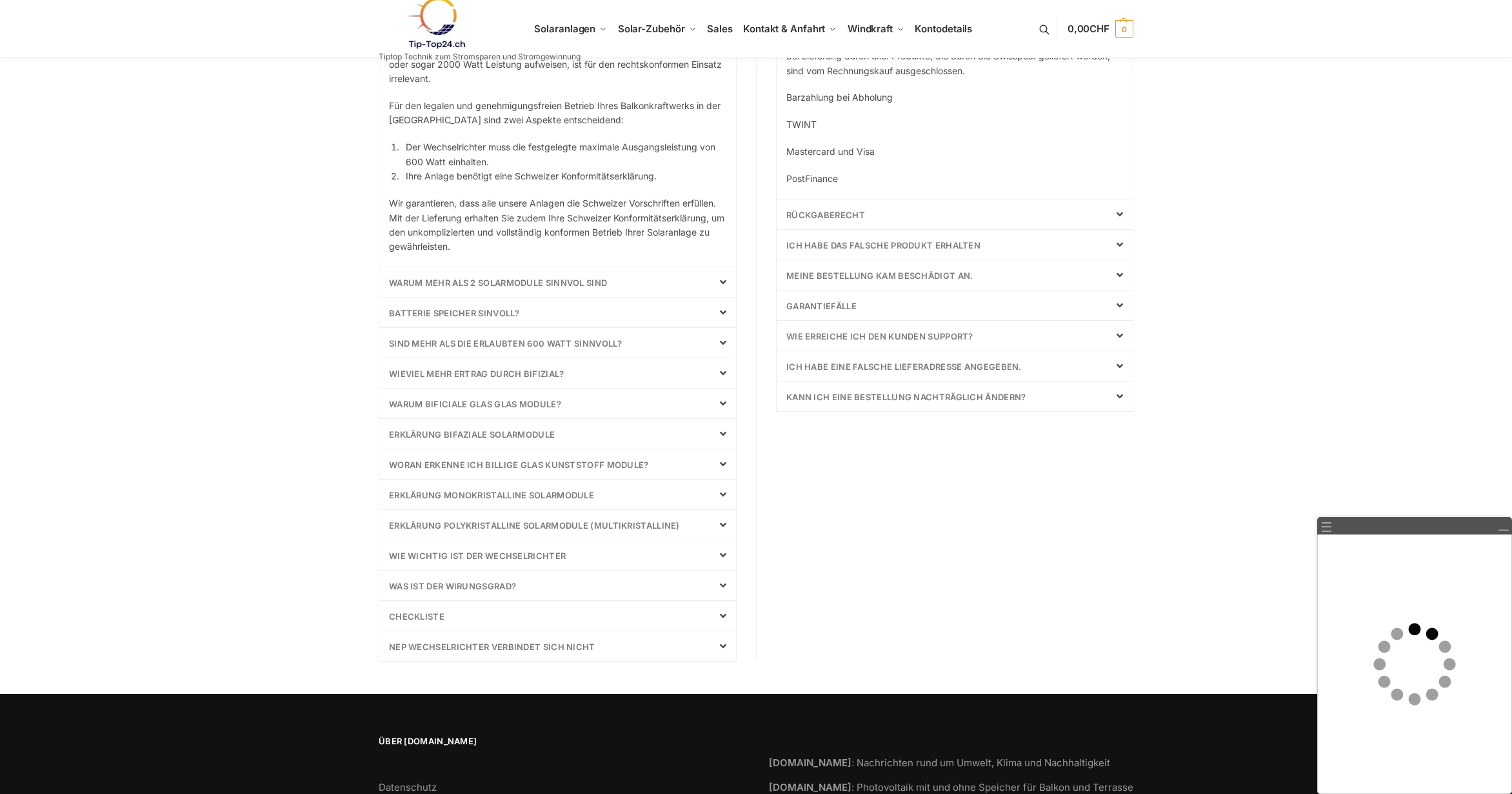
scroll to position [490, 0]
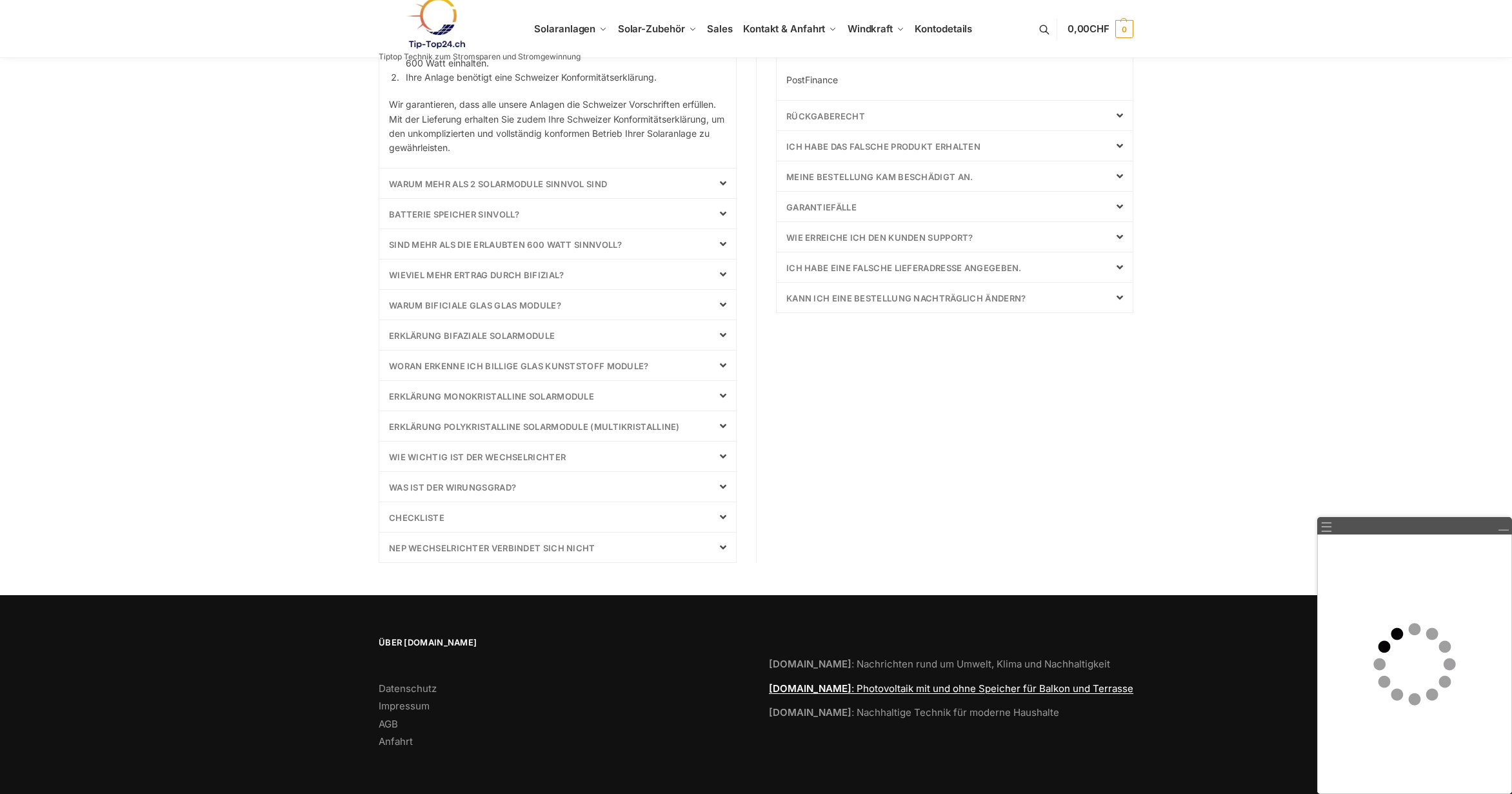
click at [912, 688] on link "Tip-Top24.ch : Photovoltaik mit und ohne Speicher für Balkon und Terrasse" at bounding box center [951, 688] width 364 height 12
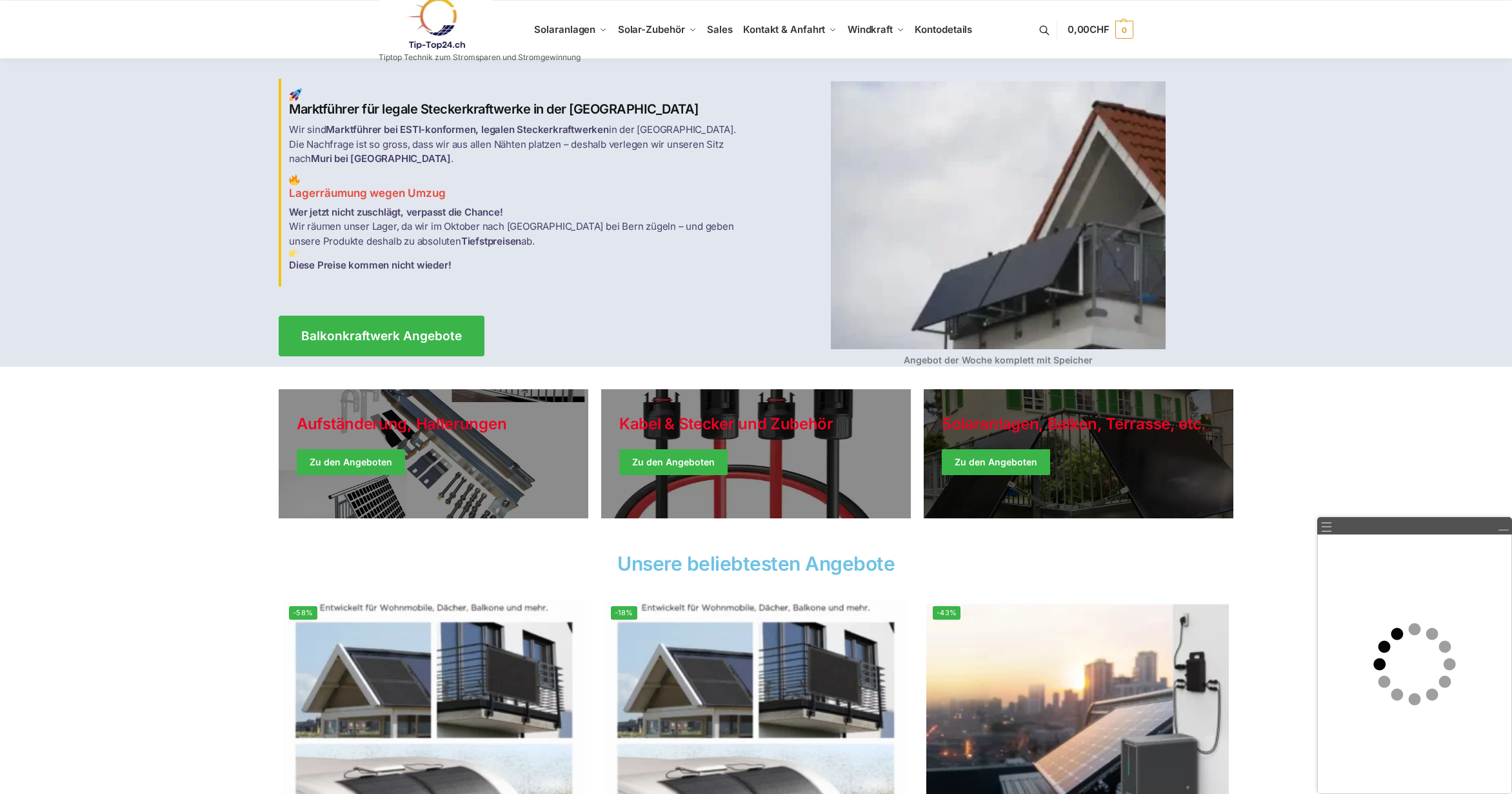
click at [987, 460] on link "Winter Jackets" at bounding box center [1078, 454] width 310 height 129
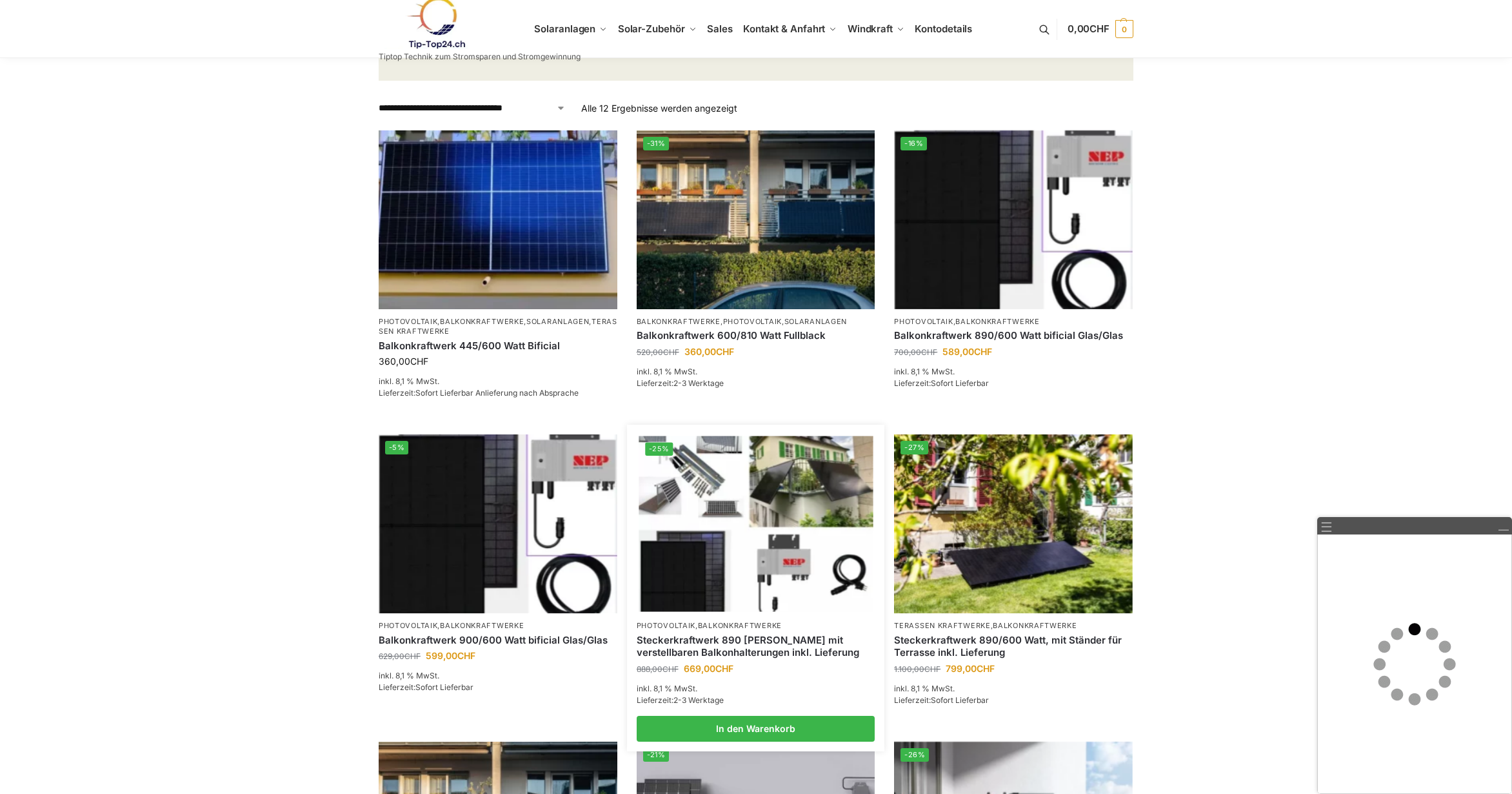
scroll to position [258, 0]
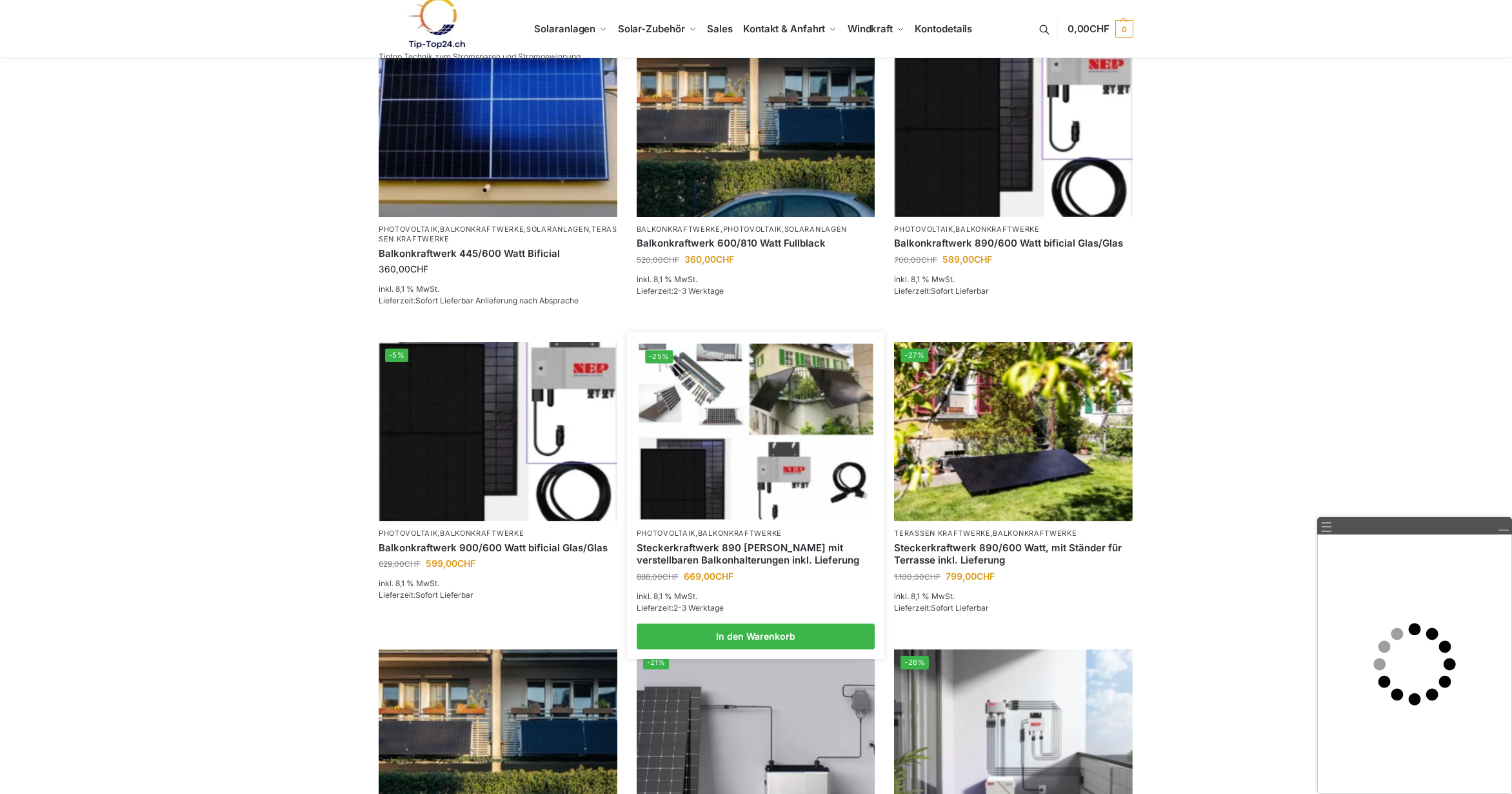
click at [697, 486] on img at bounding box center [755, 432] width 234 height 175
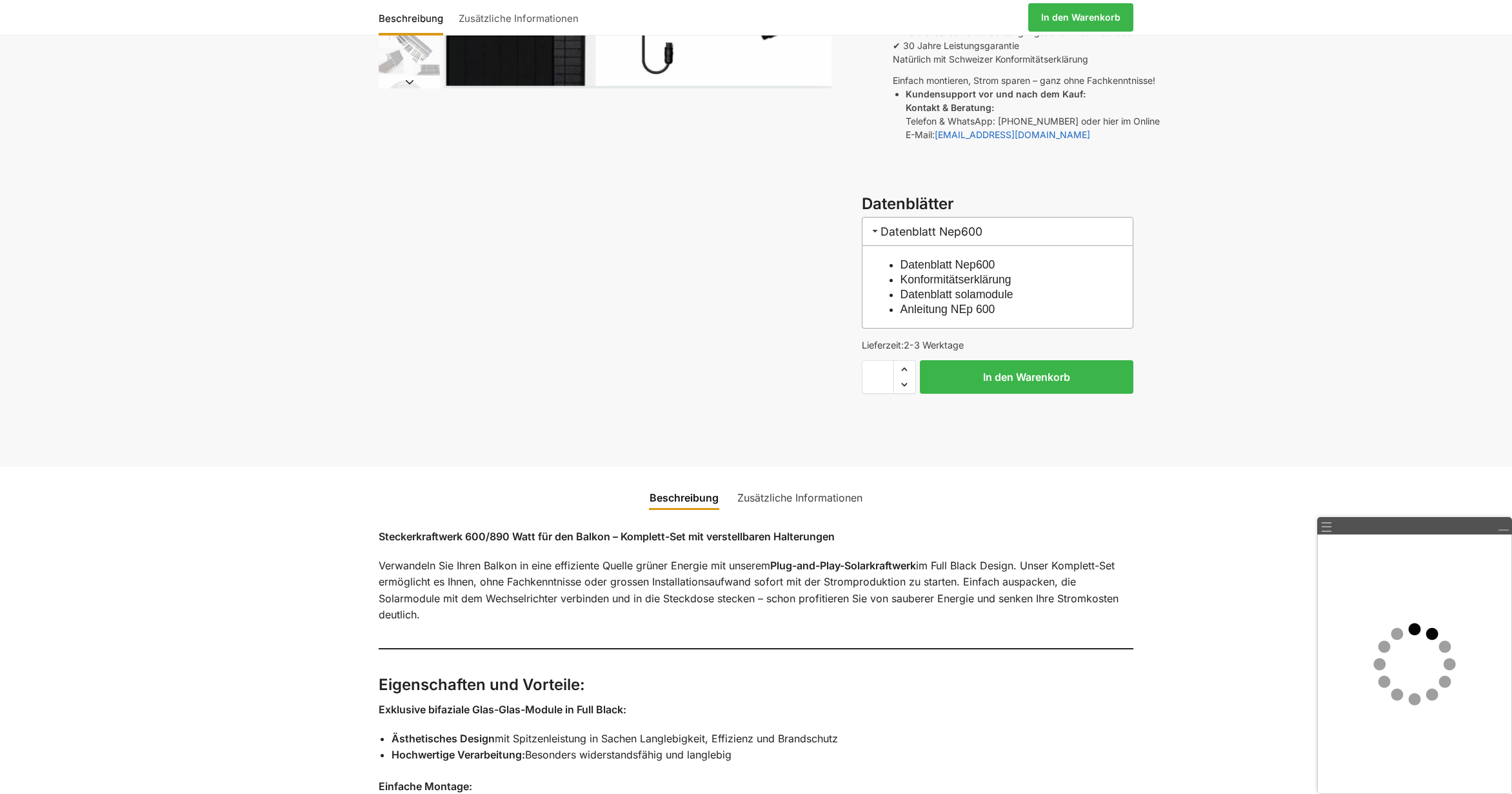
scroll to position [387, 0]
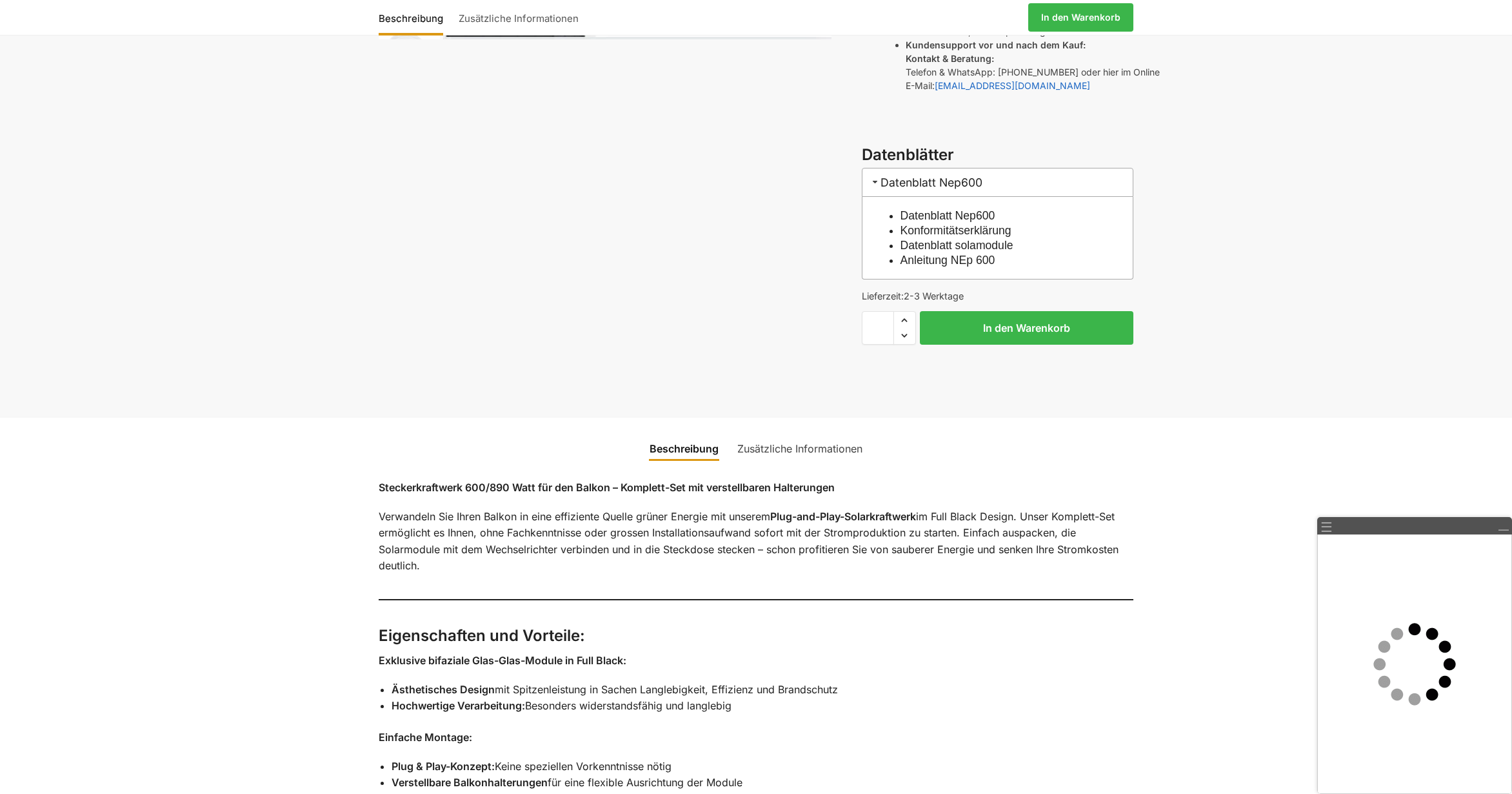
click at [790, 433] on link "Zusätzliche Informationen" at bounding box center [799, 449] width 140 height 31
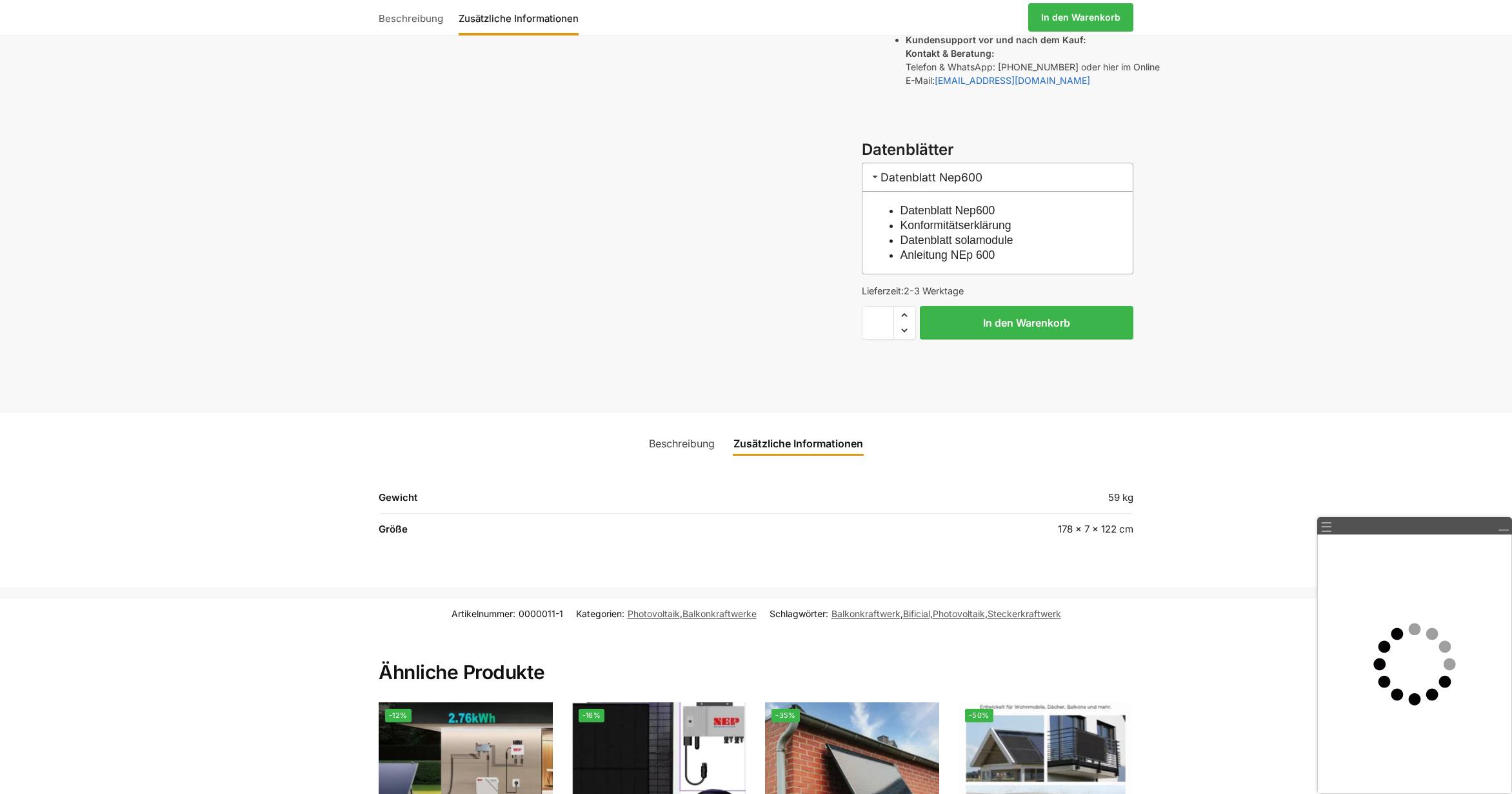
scroll to position [258, 0]
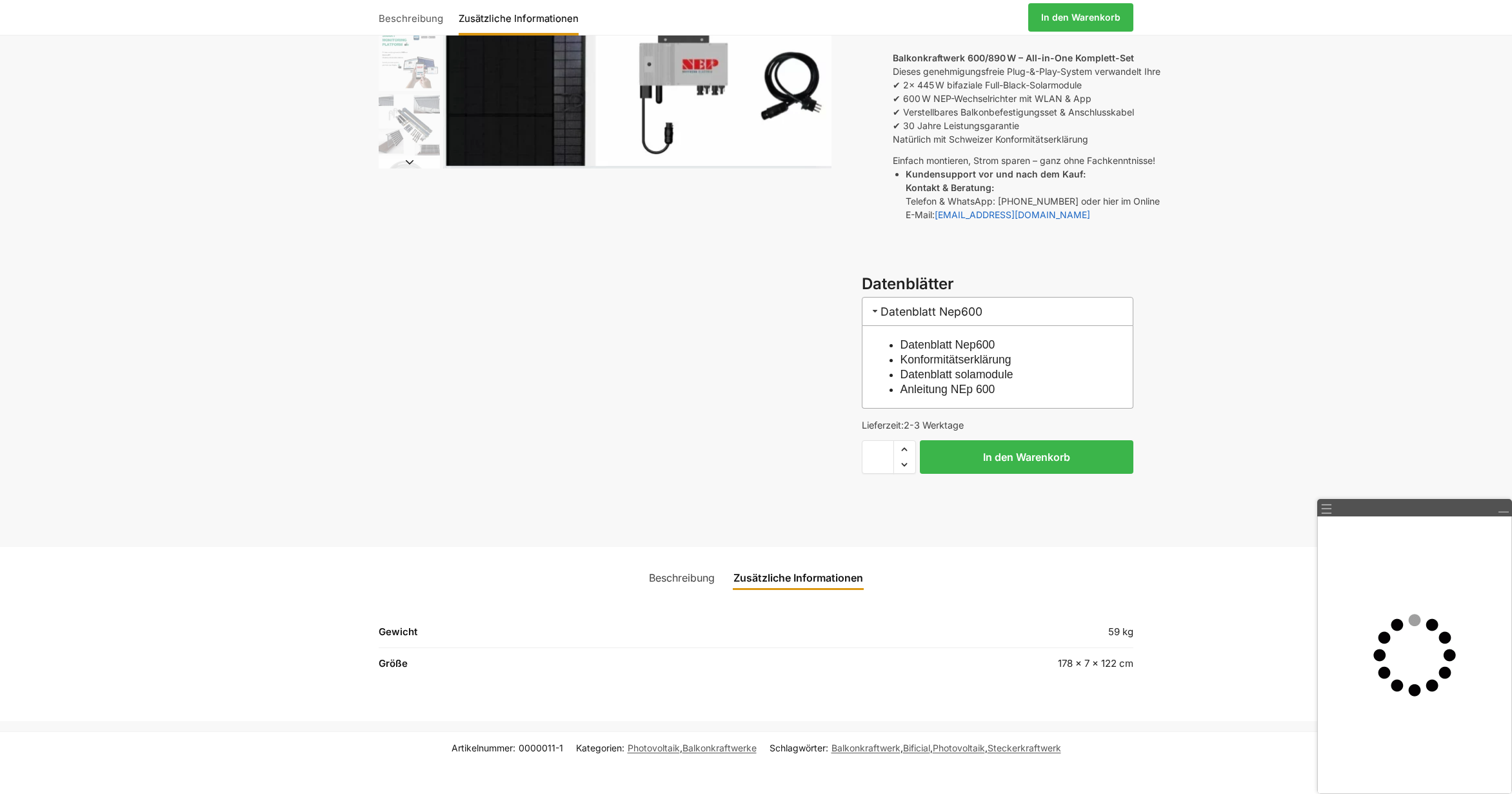
click at [673, 562] on link "Beschreibung" at bounding box center [681, 578] width 81 height 31
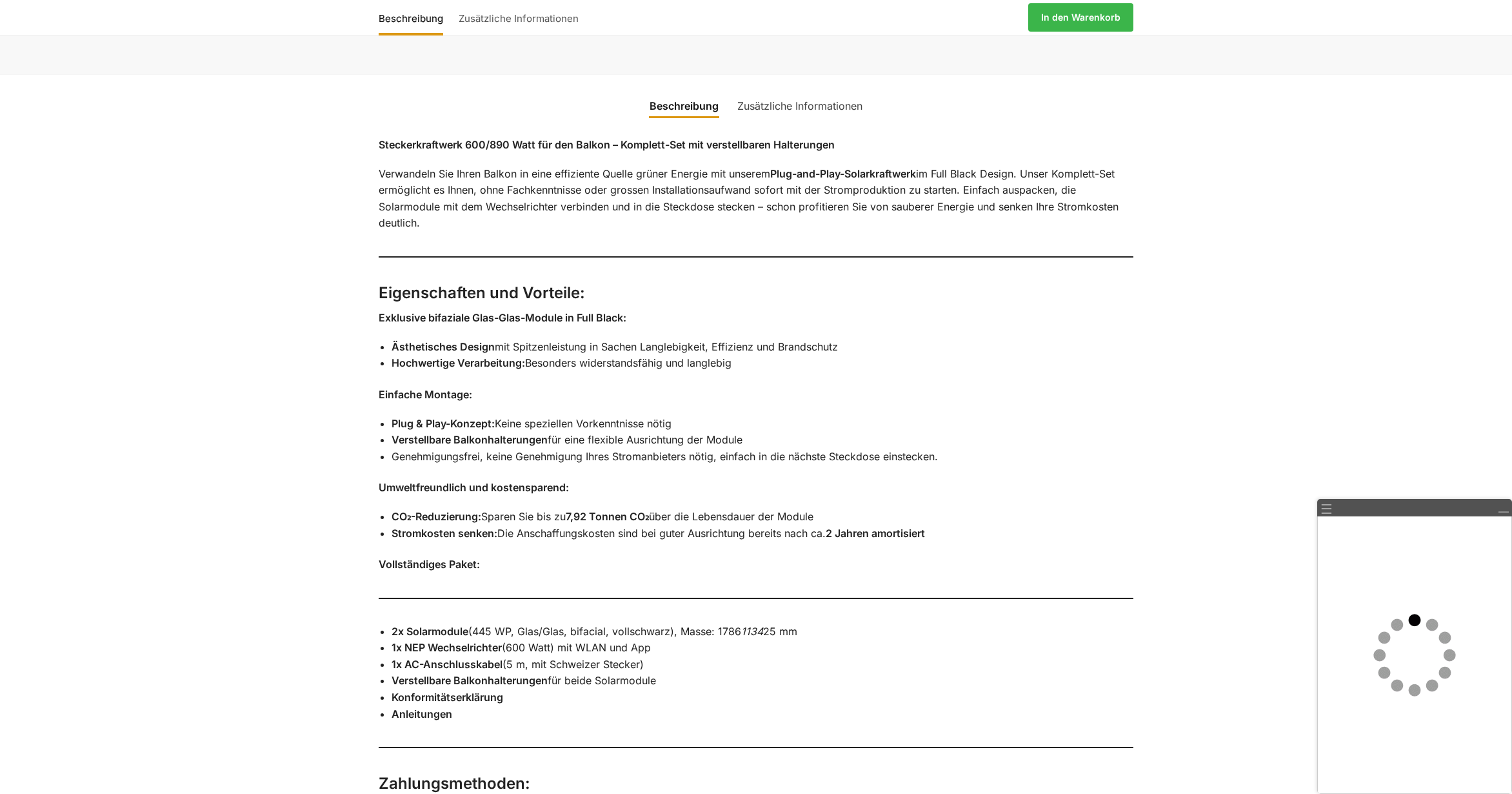
scroll to position [775, 0]
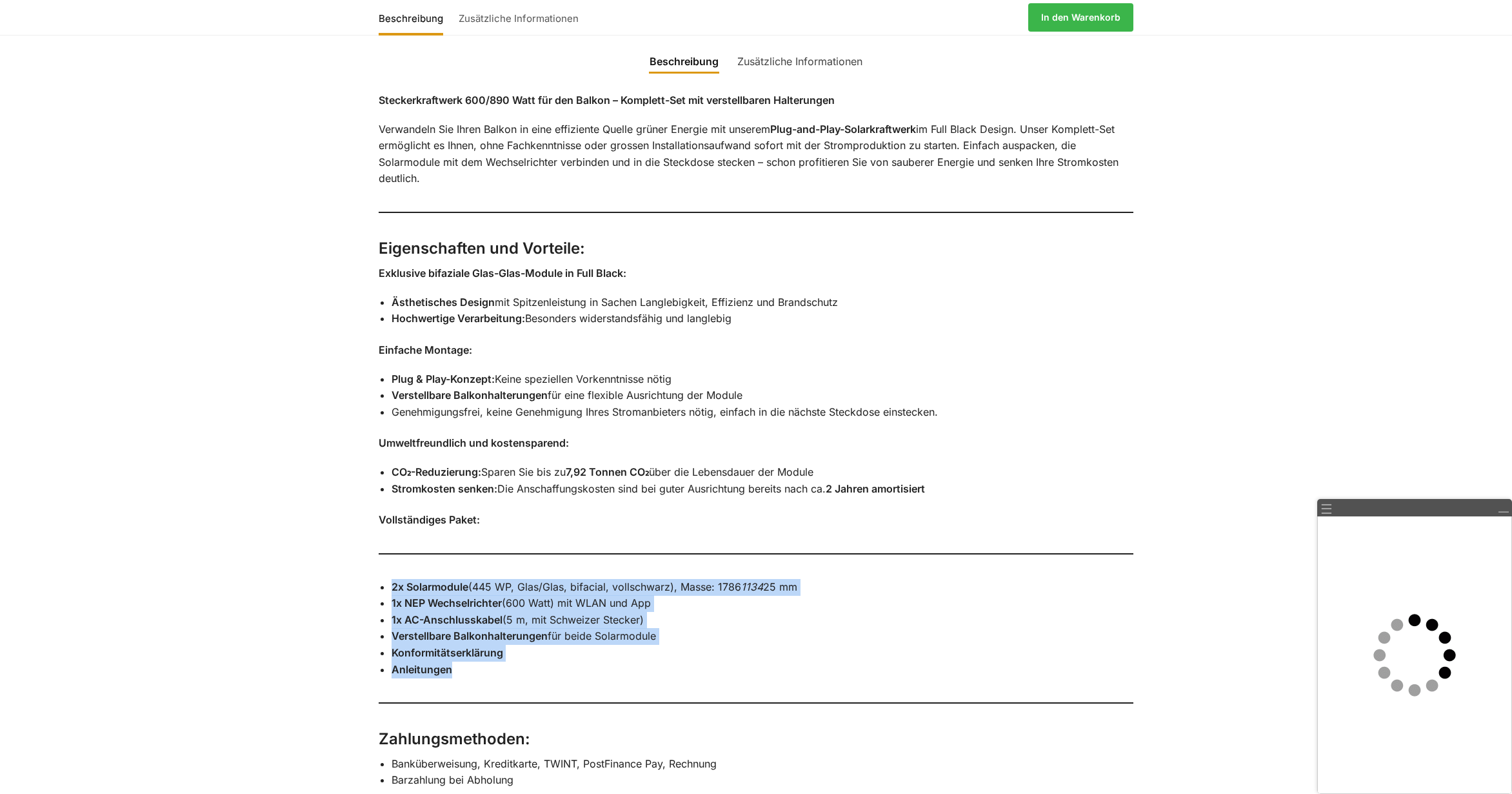
drag, startPoint x: 344, startPoint y: 539, endPoint x: 526, endPoint y: 648, distance: 212.1
click at [526, 648] on div "Beschreibung Zusätzliche Informationen Steckerkraftwerk 600/890 Watt für den Ba…" at bounding box center [756, 531] width 1512 height 1002
drag, startPoint x: 526, startPoint y: 648, endPoint x: 462, endPoint y: 579, distance: 94.1
copy ul "2x Solarmodule (445 WP, Glas/Glas, bifacial, vollschwarz), Masse: 1786 1134 25 …"
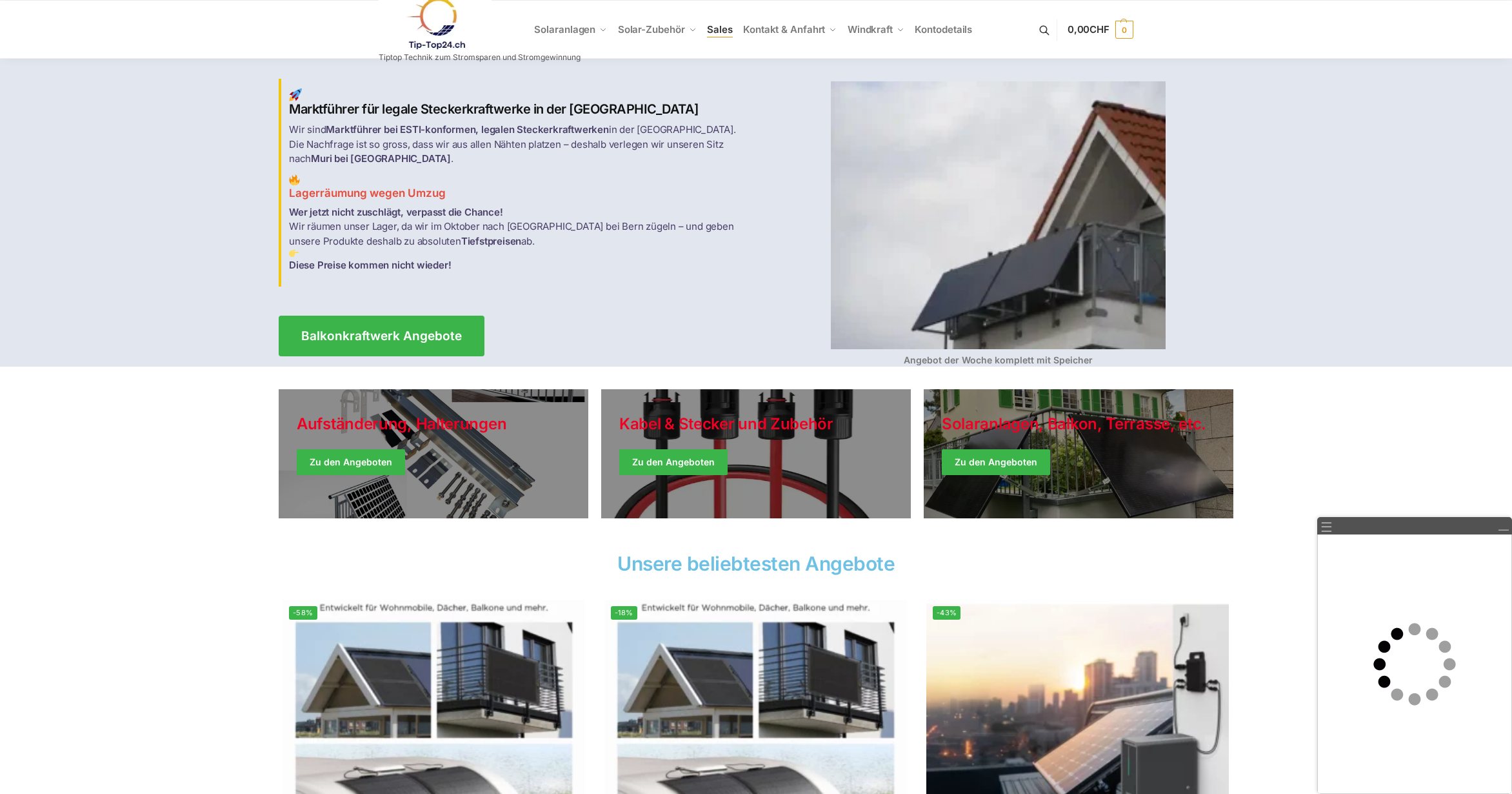
click at [729, 33] on span "Sales" at bounding box center [719, 29] width 26 height 12
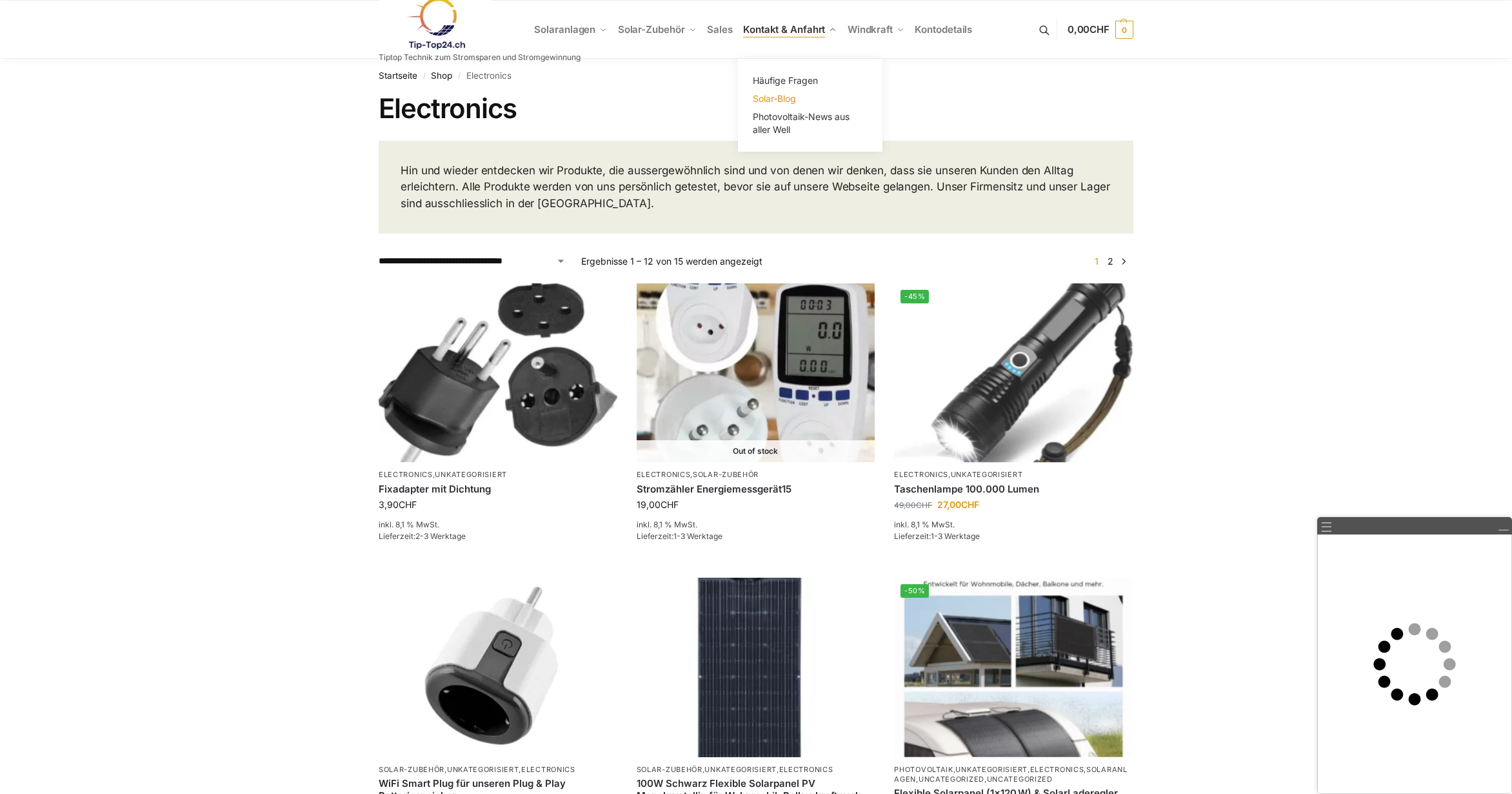
click at [788, 98] on span "Solar-Blog" at bounding box center [774, 98] width 43 height 11
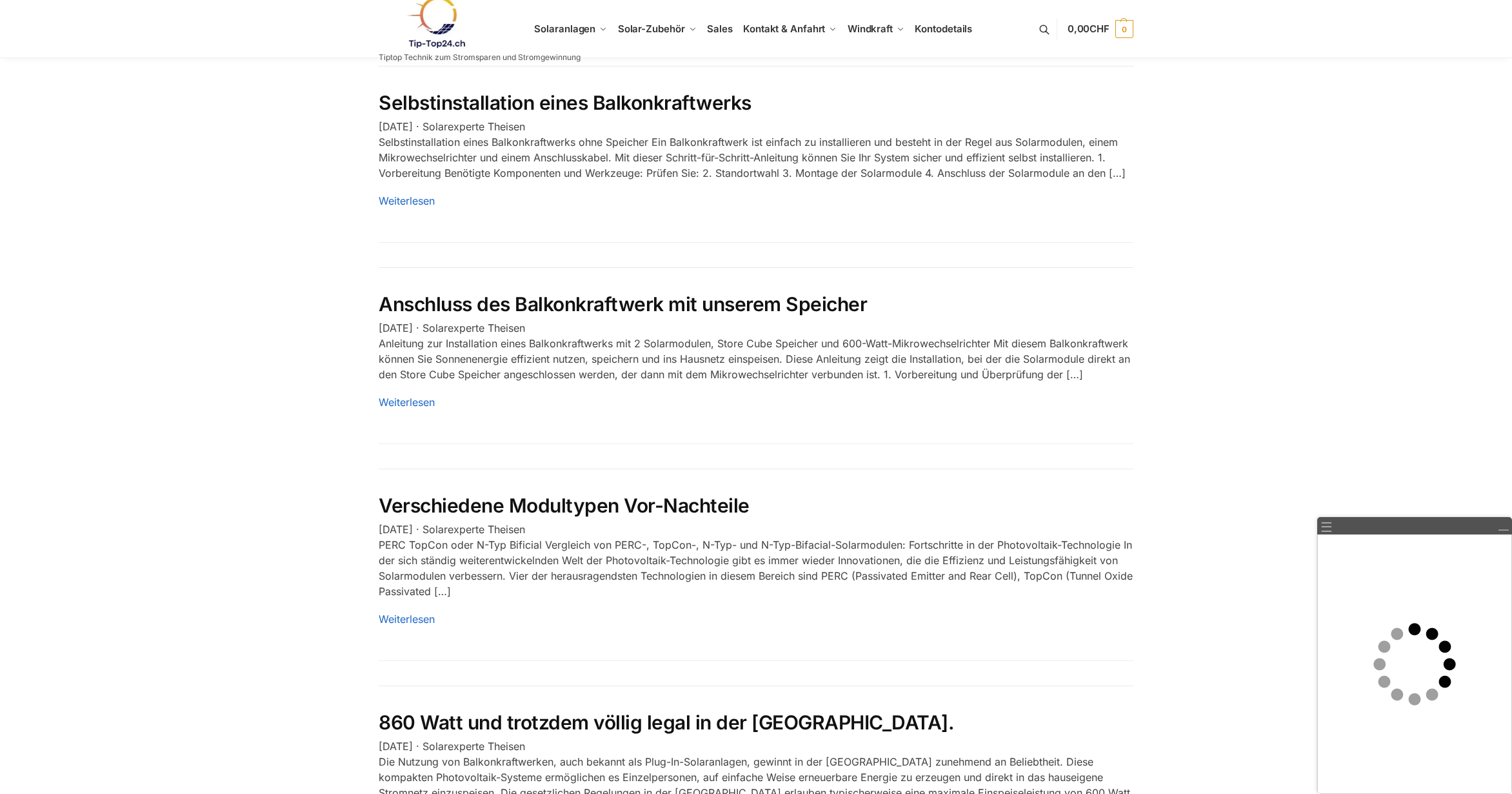
scroll to position [2195, 0]
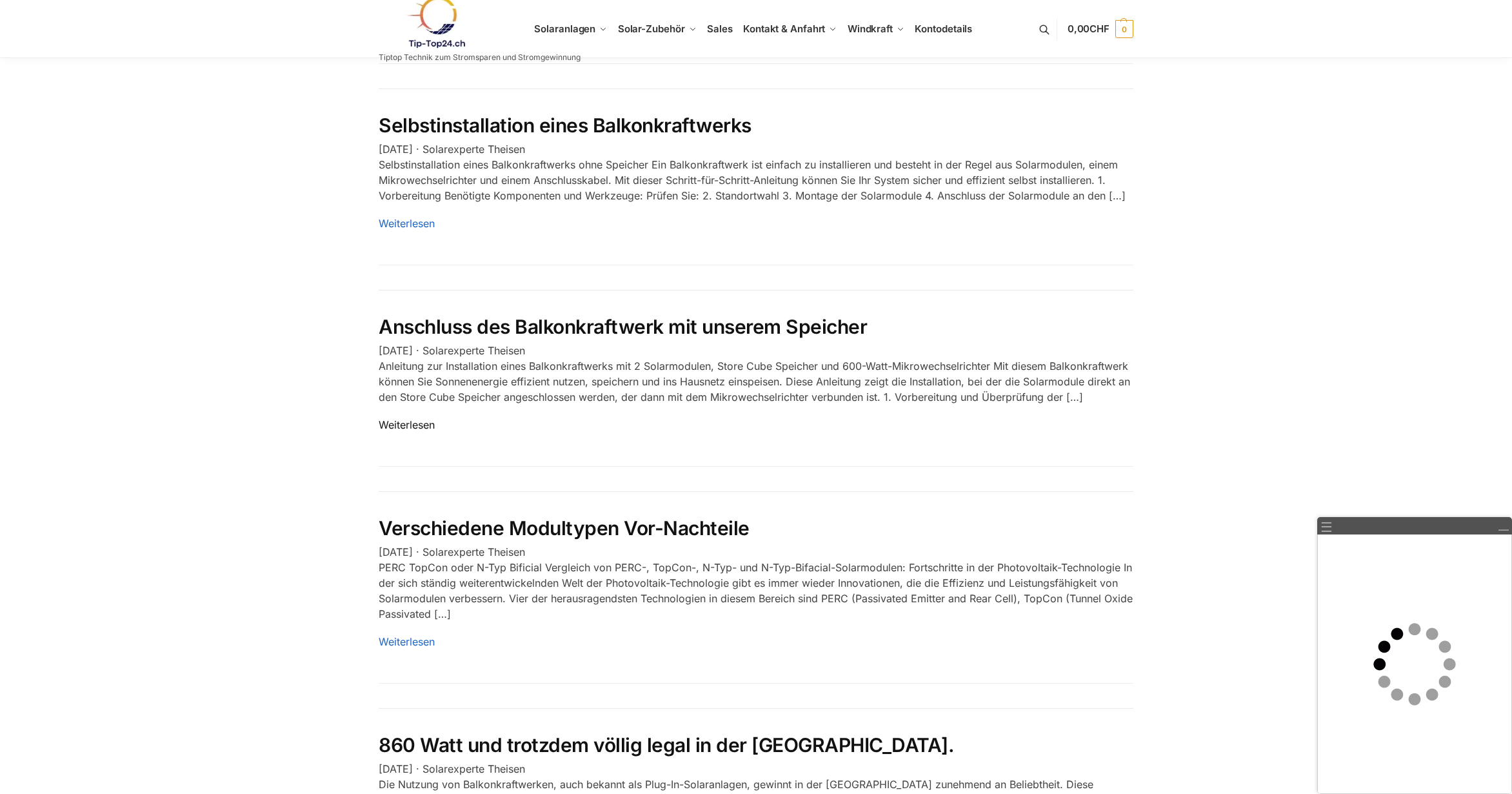
click at [395, 419] on link "Weiterlesen" at bounding box center [407, 425] width 56 height 13
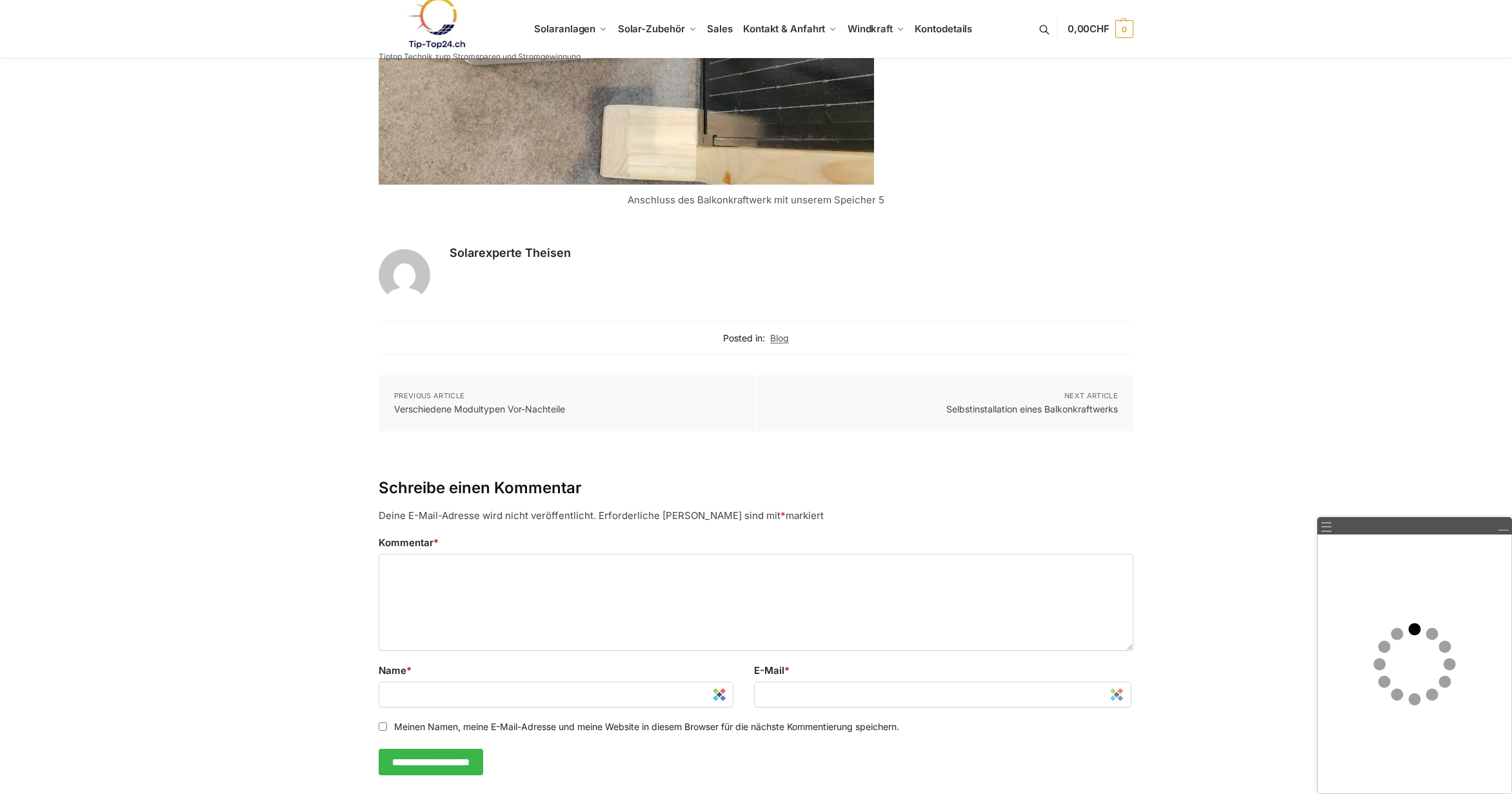
scroll to position [3873, 0]
